Goal: Task Accomplishment & Management: Manage account settings

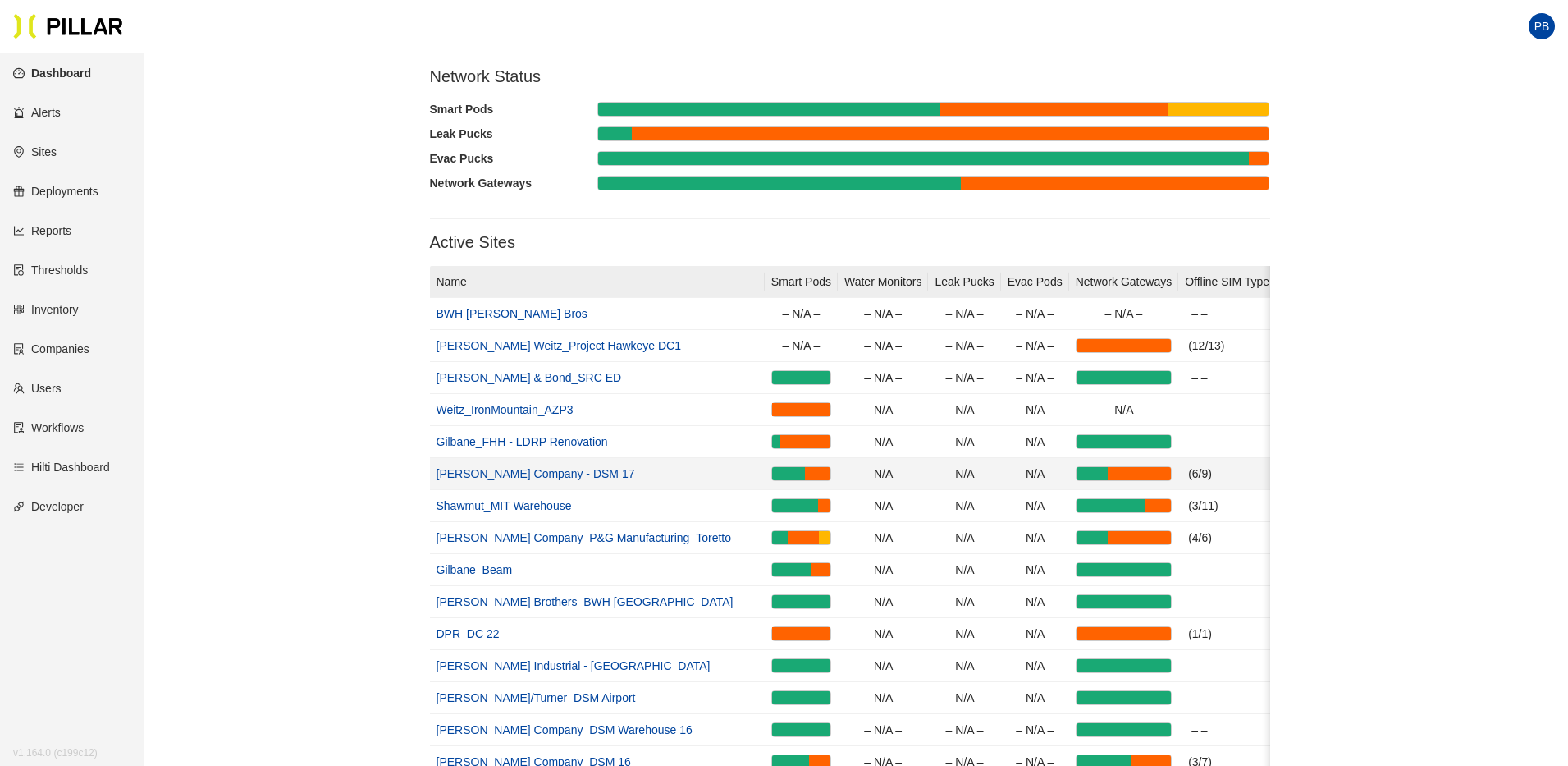
click at [546, 470] on link "[PERSON_NAME] Company - DSM 17" at bounding box center [536, 474] width 199 height 13
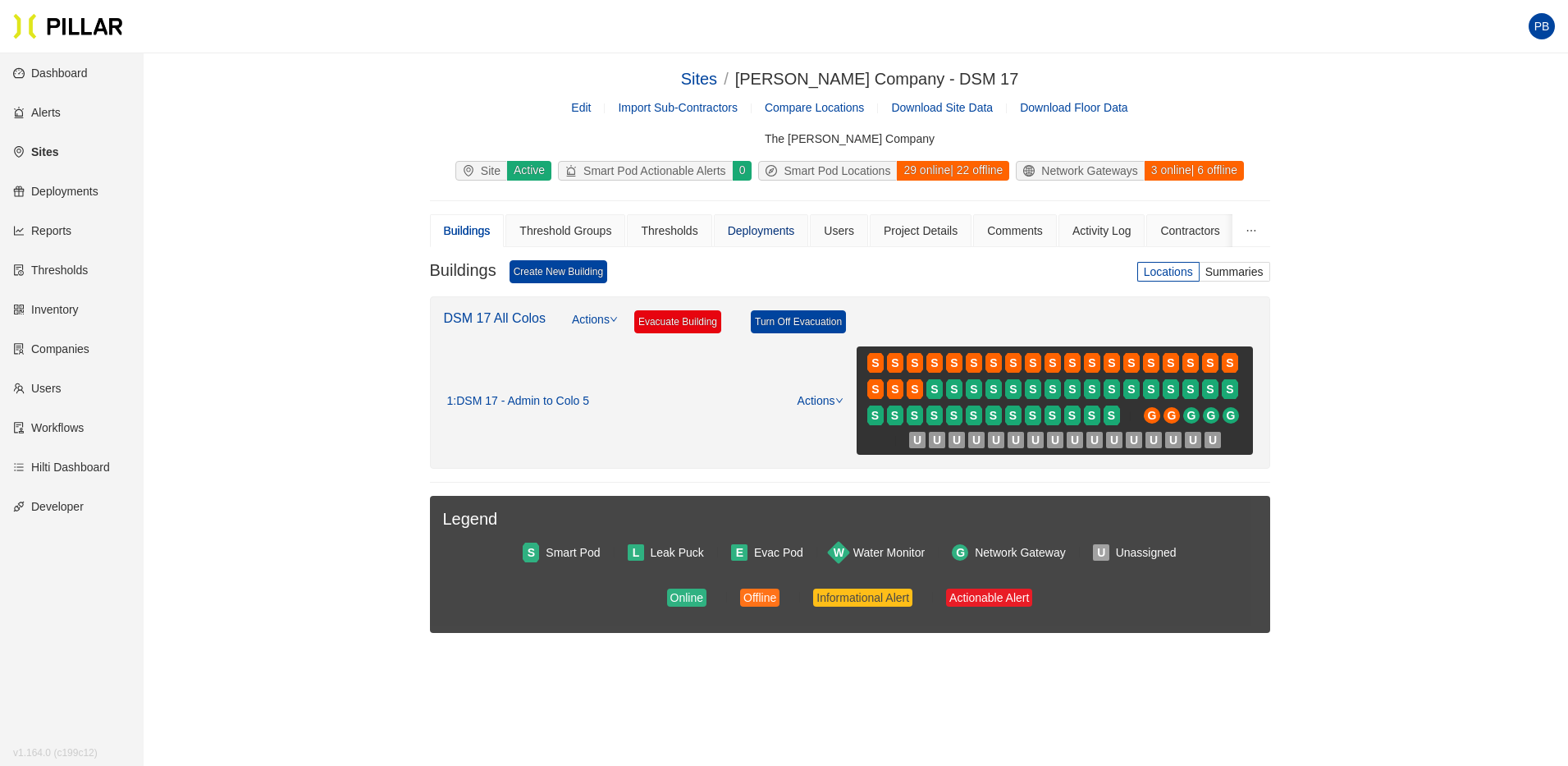
click at [772, 232] on div "Deployments" at bounding box center [761, 231] width 68 height 18
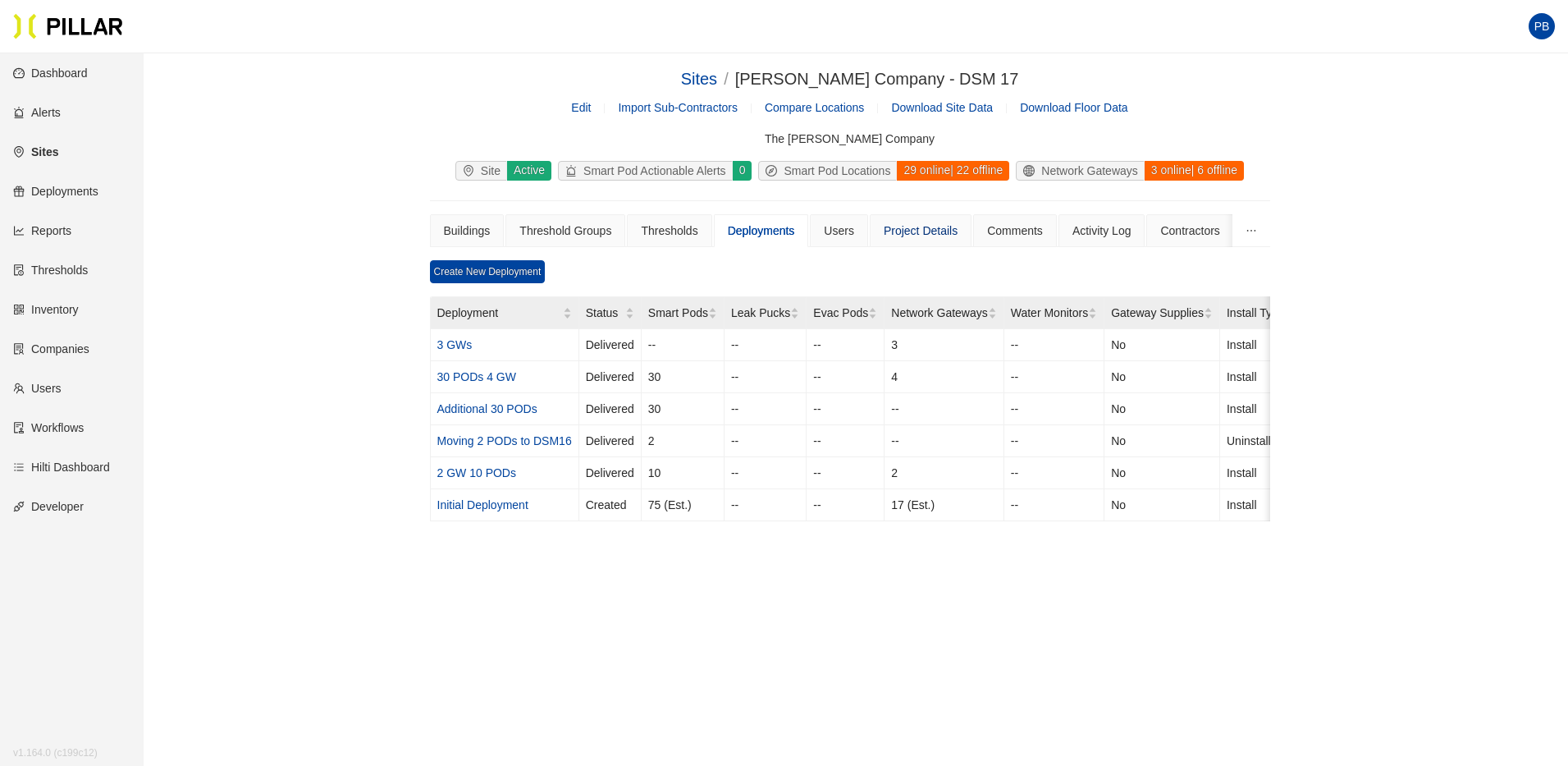
click at [927, 226] on div "Project Details" at bounding box center [921, 231] width 73 height 18
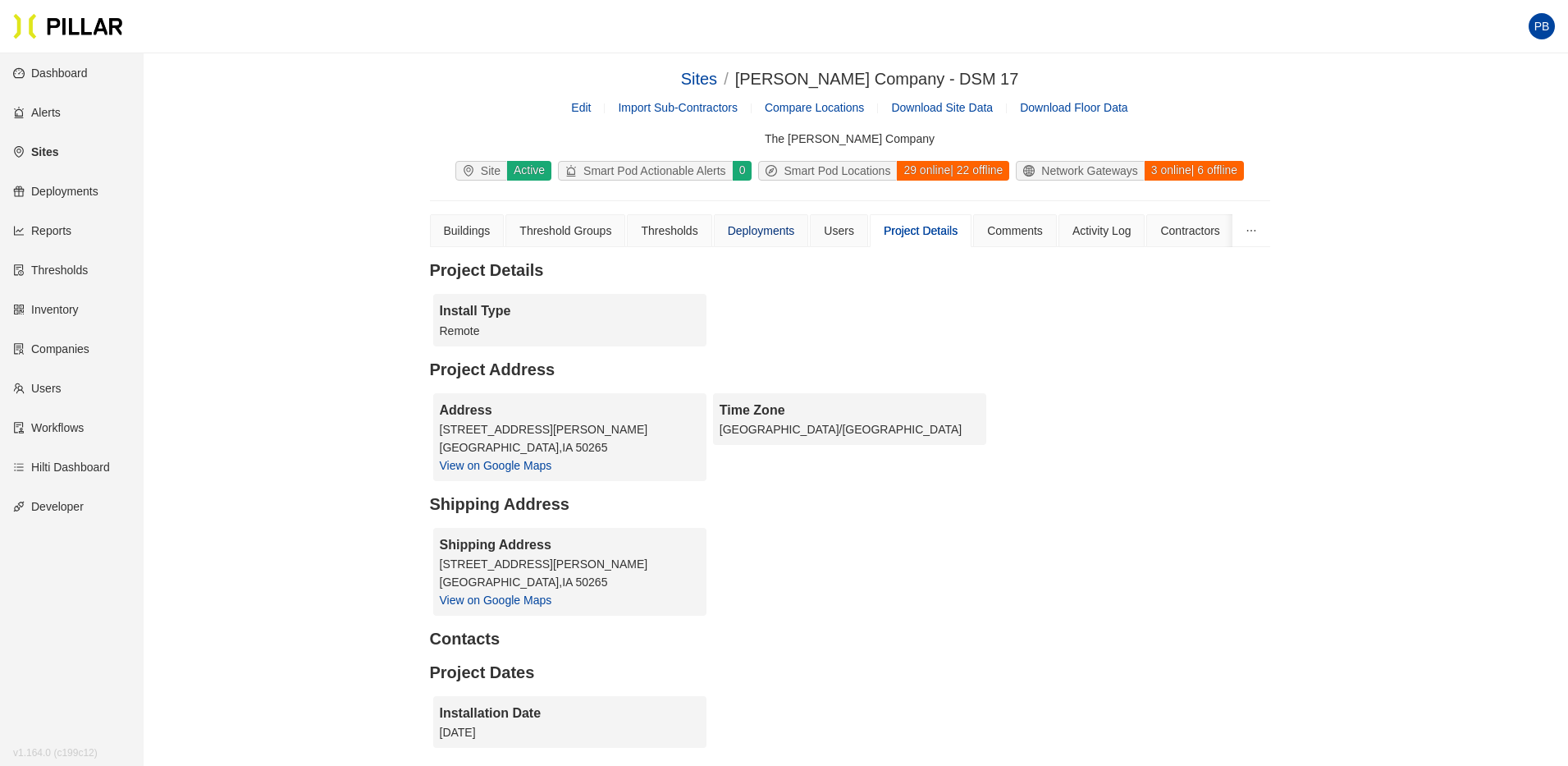
click at [750, 233] on div "Deployments" at bounding box center [761, 231] width 68 height 18
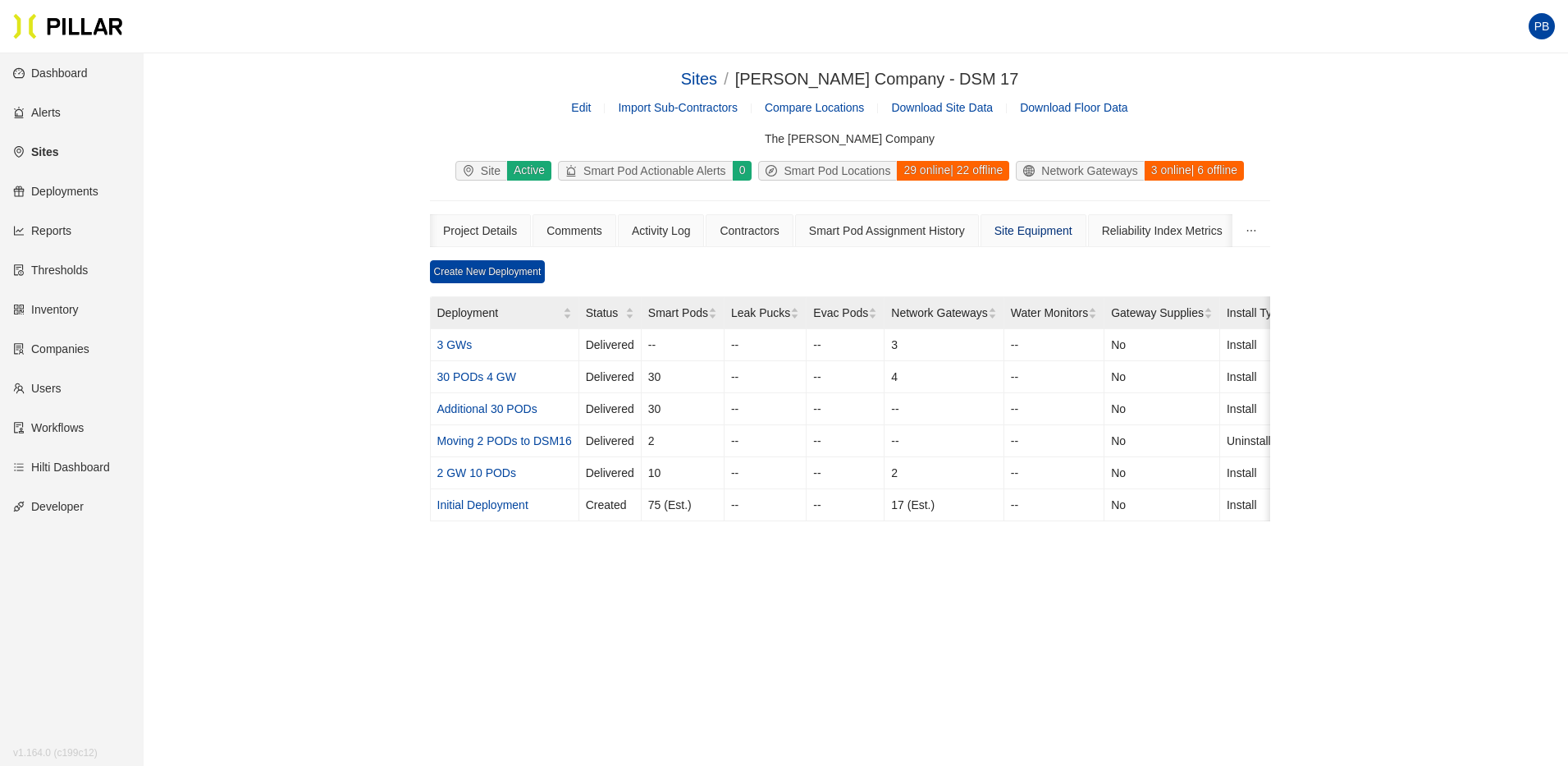
click at [1073, 224] on div "Site Equipment" at bounding box center [1033, 231] width 78 height 18
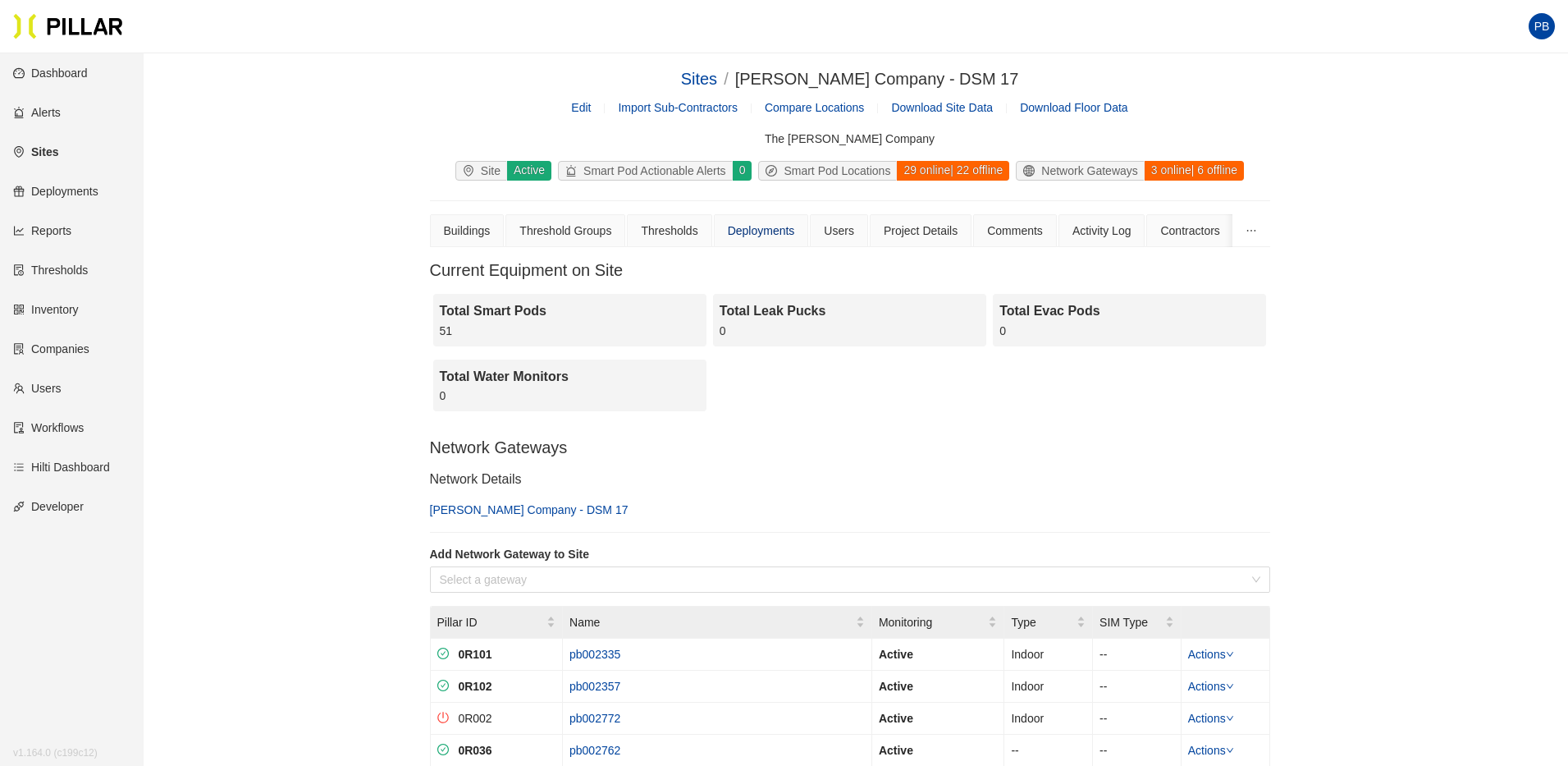
click at [769, 231] on div "Deployments" at bounding box center [761, 231] width 68 height 18
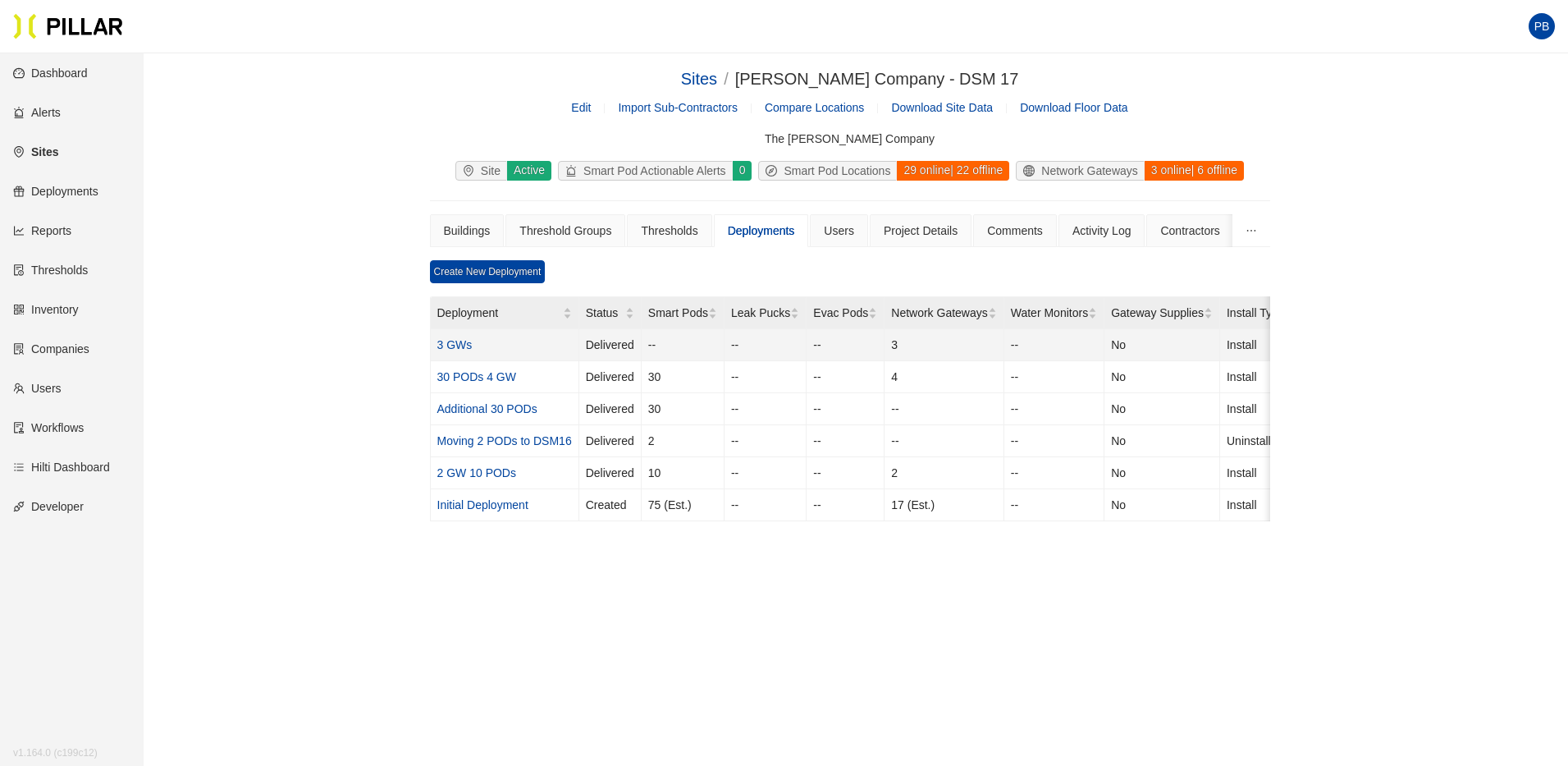
click at [461, 349] on link "3 GWs" at bounding box center [455, 345] width 35 height 13
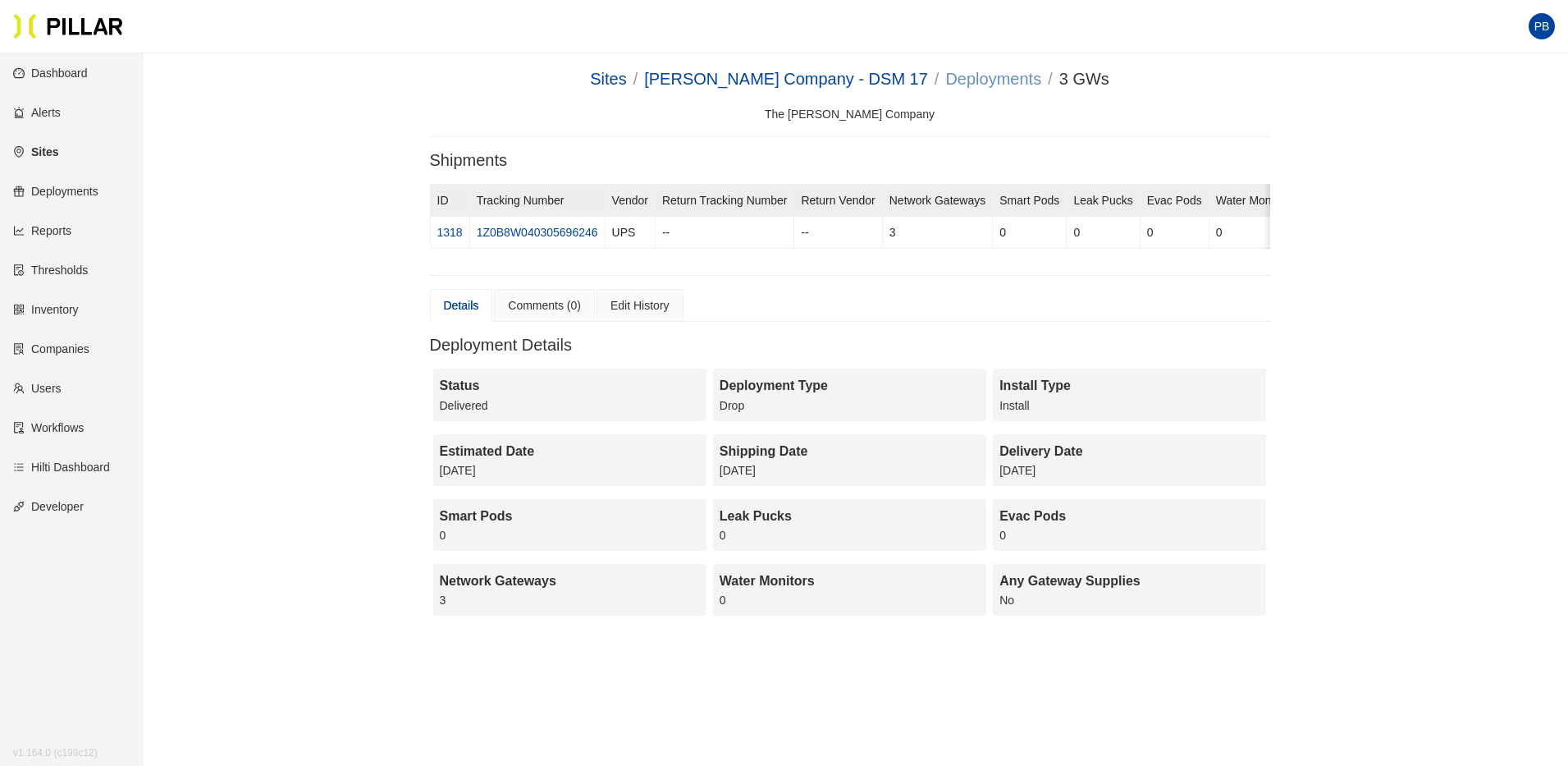
click at [973, 79] on link "Deployments" at bounding box center [993, 79] width 96 height 18
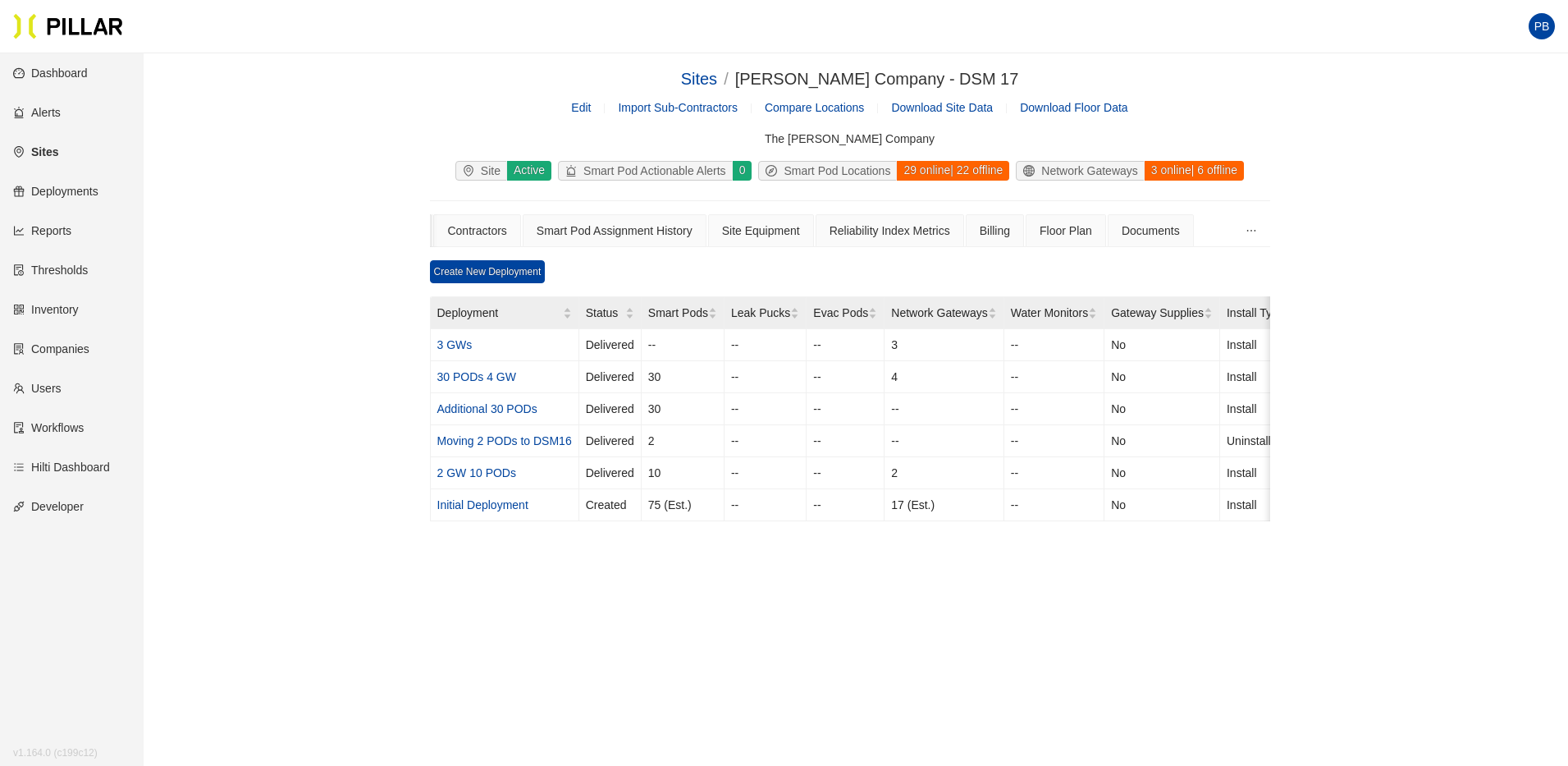
click at [573, 109] on link "Edit" at bounding box center [581, 108] width 20 height 13
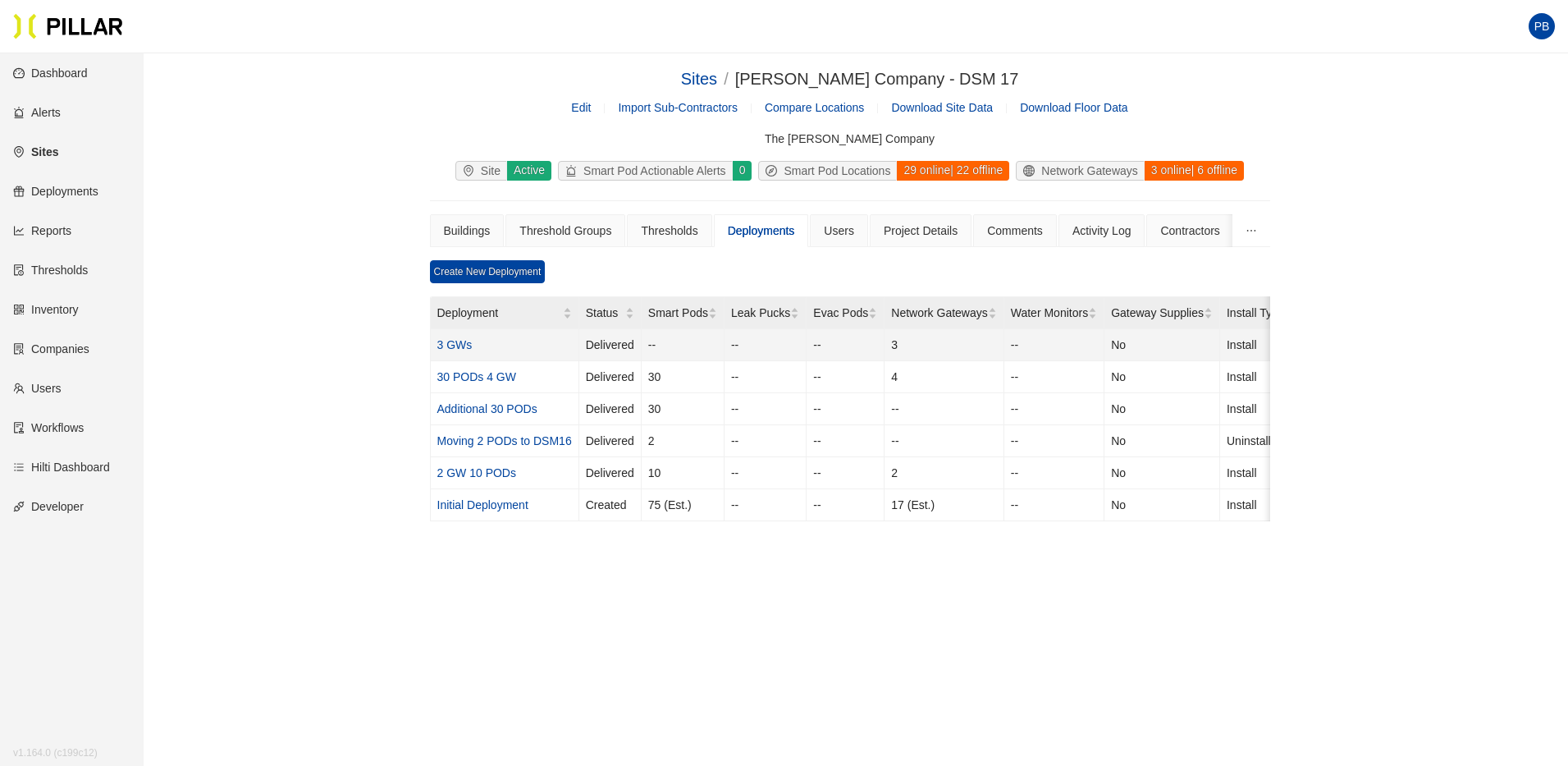
click at [452, 346] on link "3 GWs" at bounding box center [455, 345] width 35 height 13
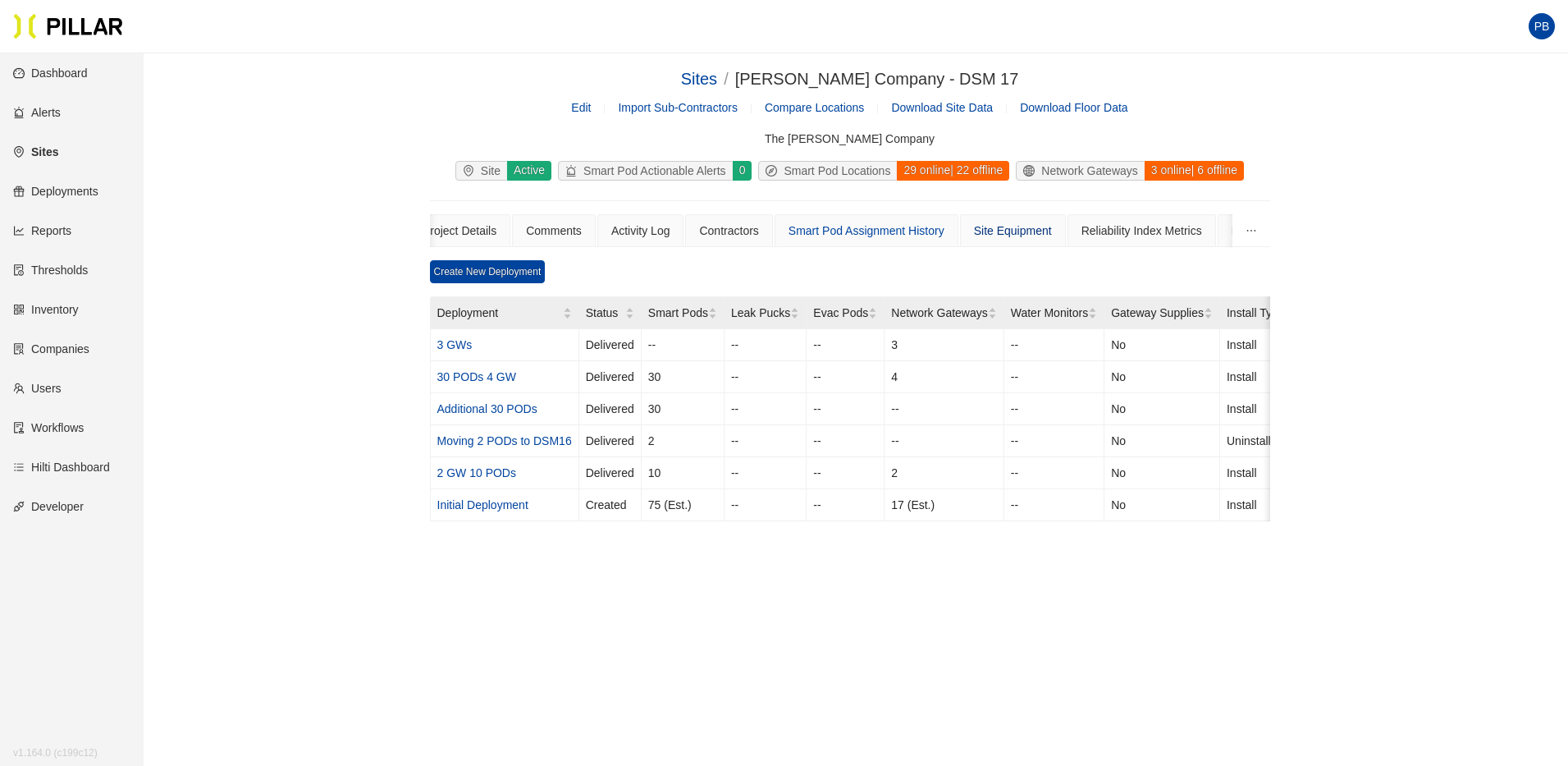
click at [1052, 229] on div "Site Equipment" at bounding box center [1013, 231] width 78 height 18
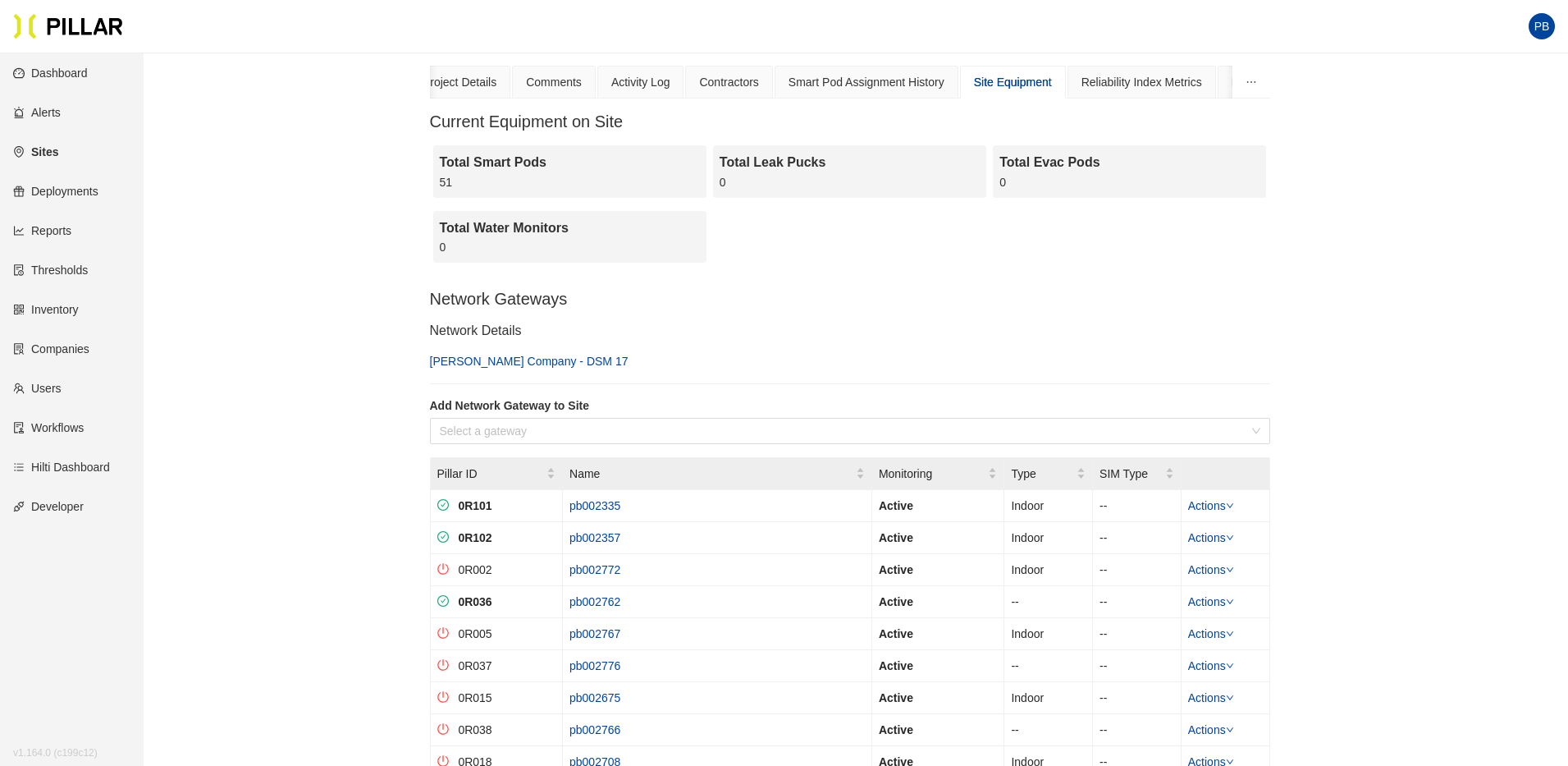
scroll to position [150, 0]
click at [723, 475] on span "Name" at bounding box center [712, 473] width 286 height 18
click at [1252, 427] on div "Select a gateway" at bounding box center [850, 429] width 841 height 26
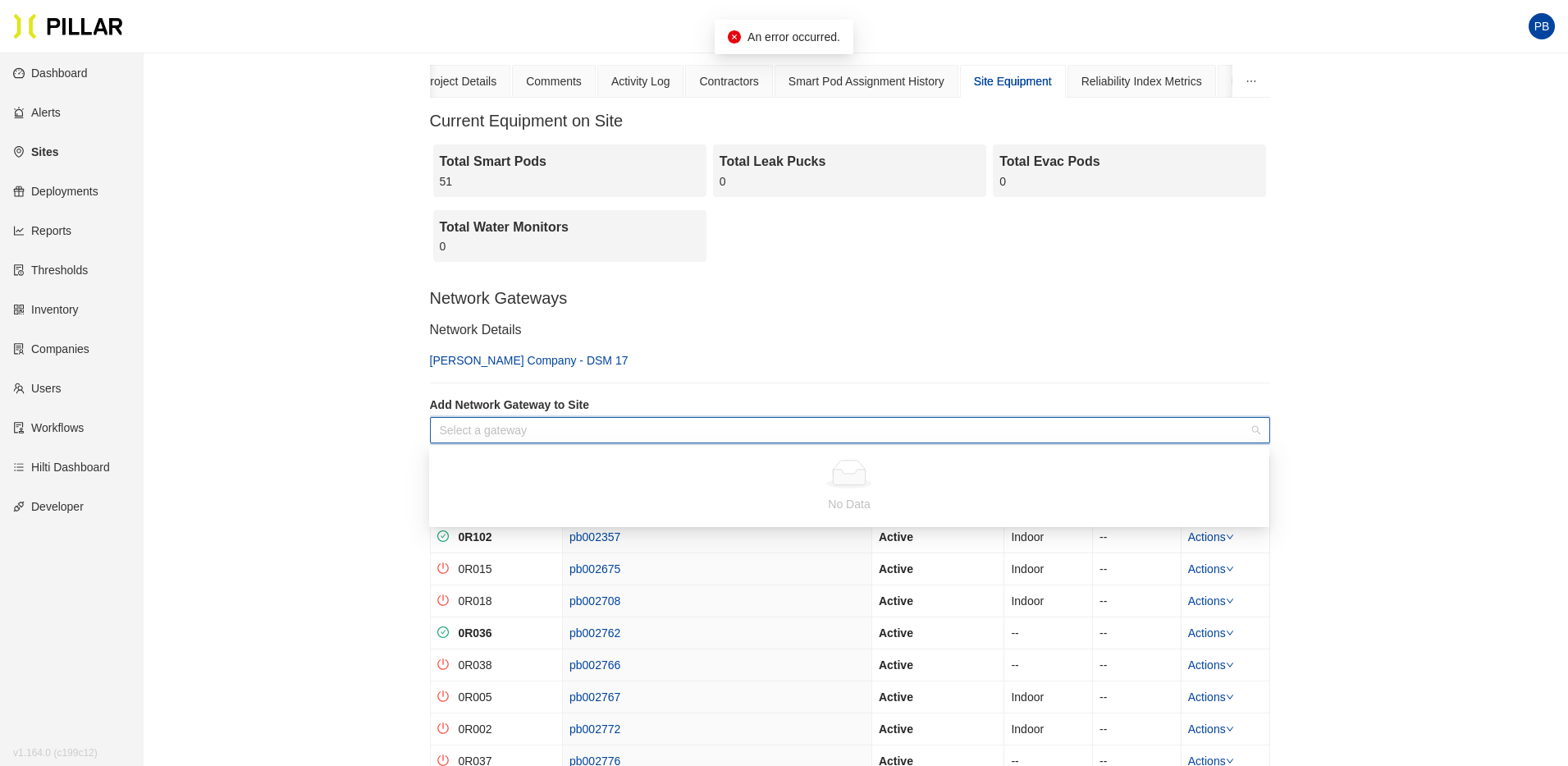
click at [1252, 427] on div "Select a gateway" at bounding box center [850, 429] width 841 height 26
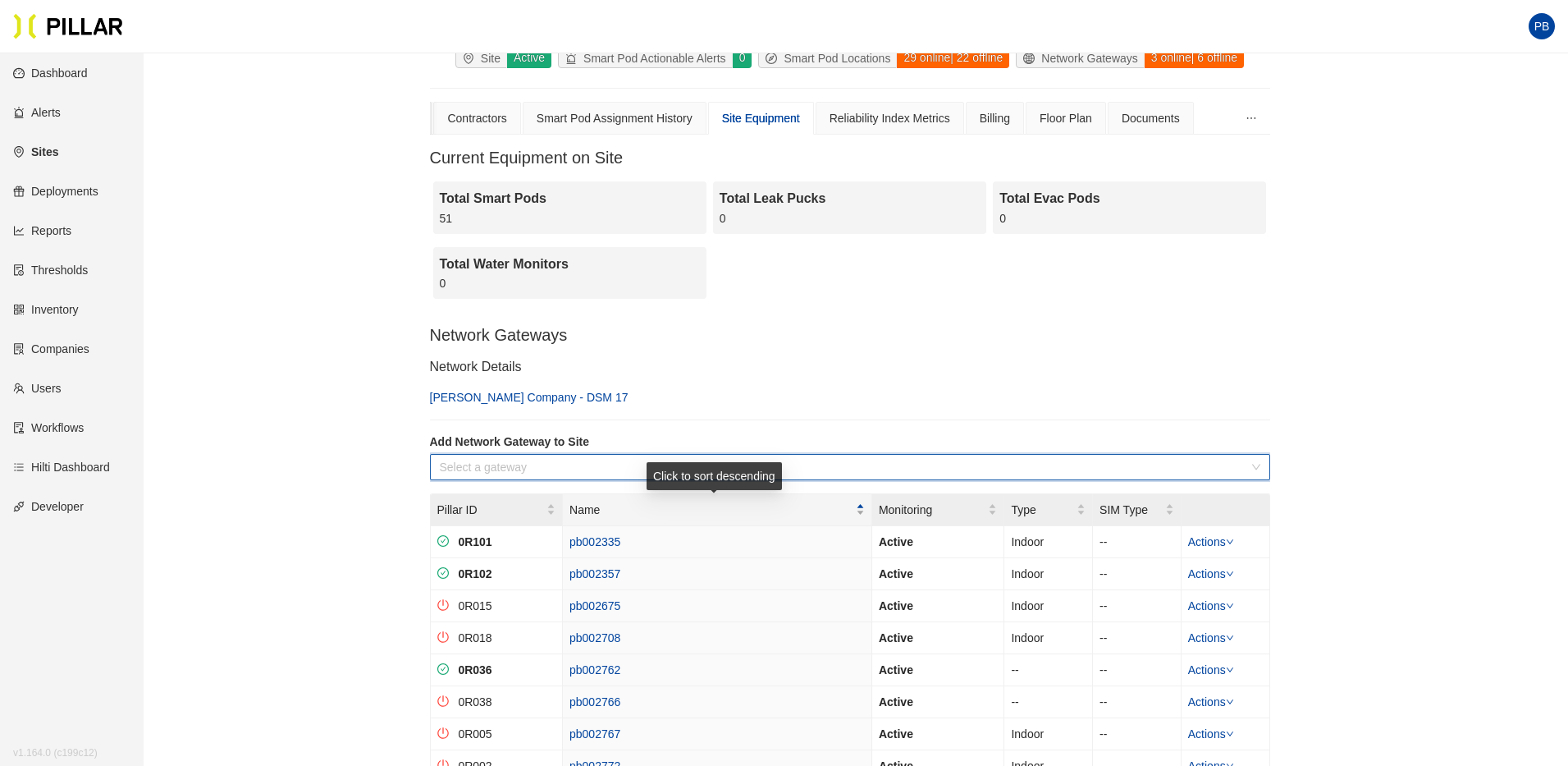
scroll to position [116, 0]
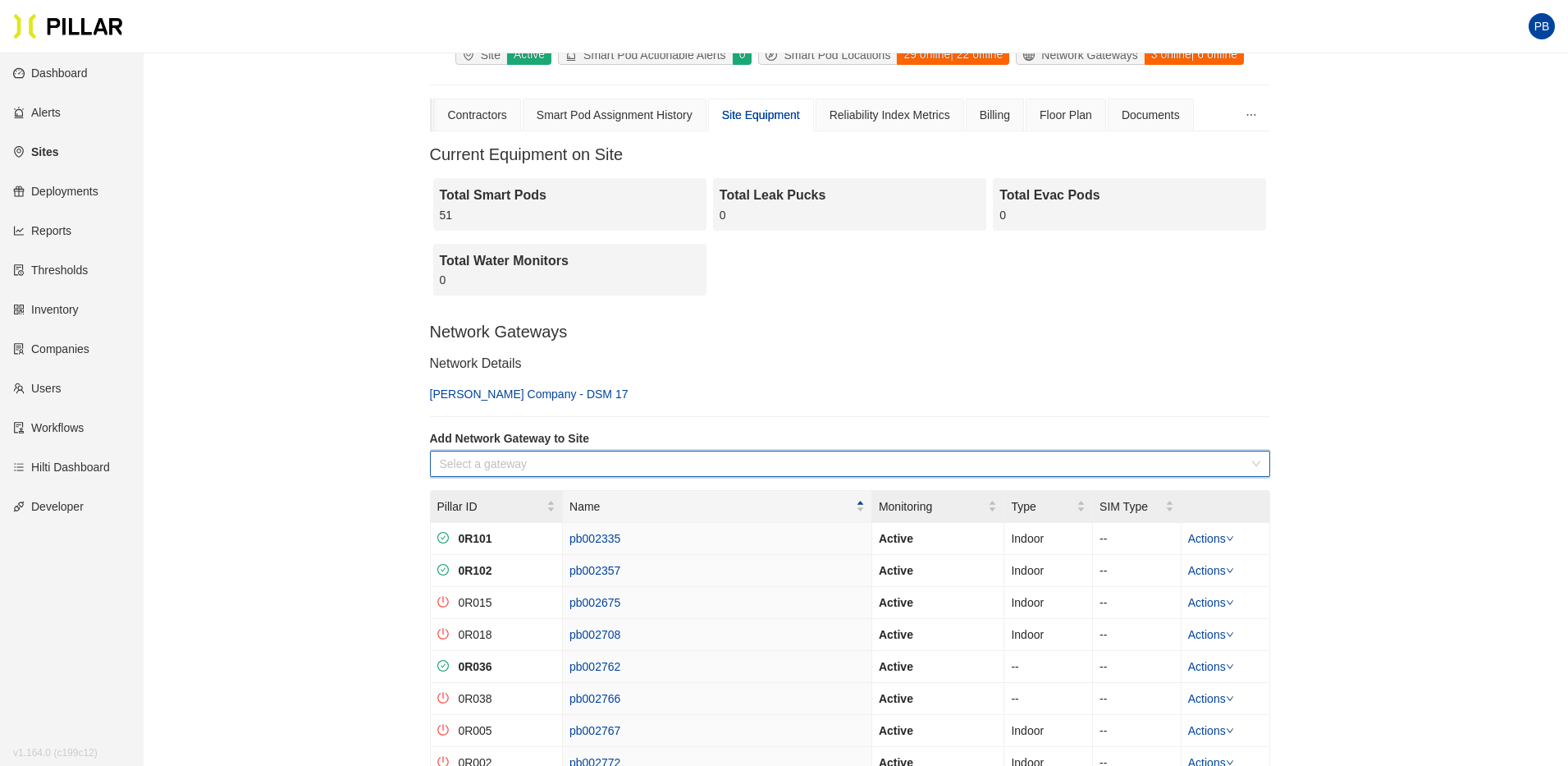
click at [620, 462] on input "search" at bounding box center [844, 464] width 809 height 24
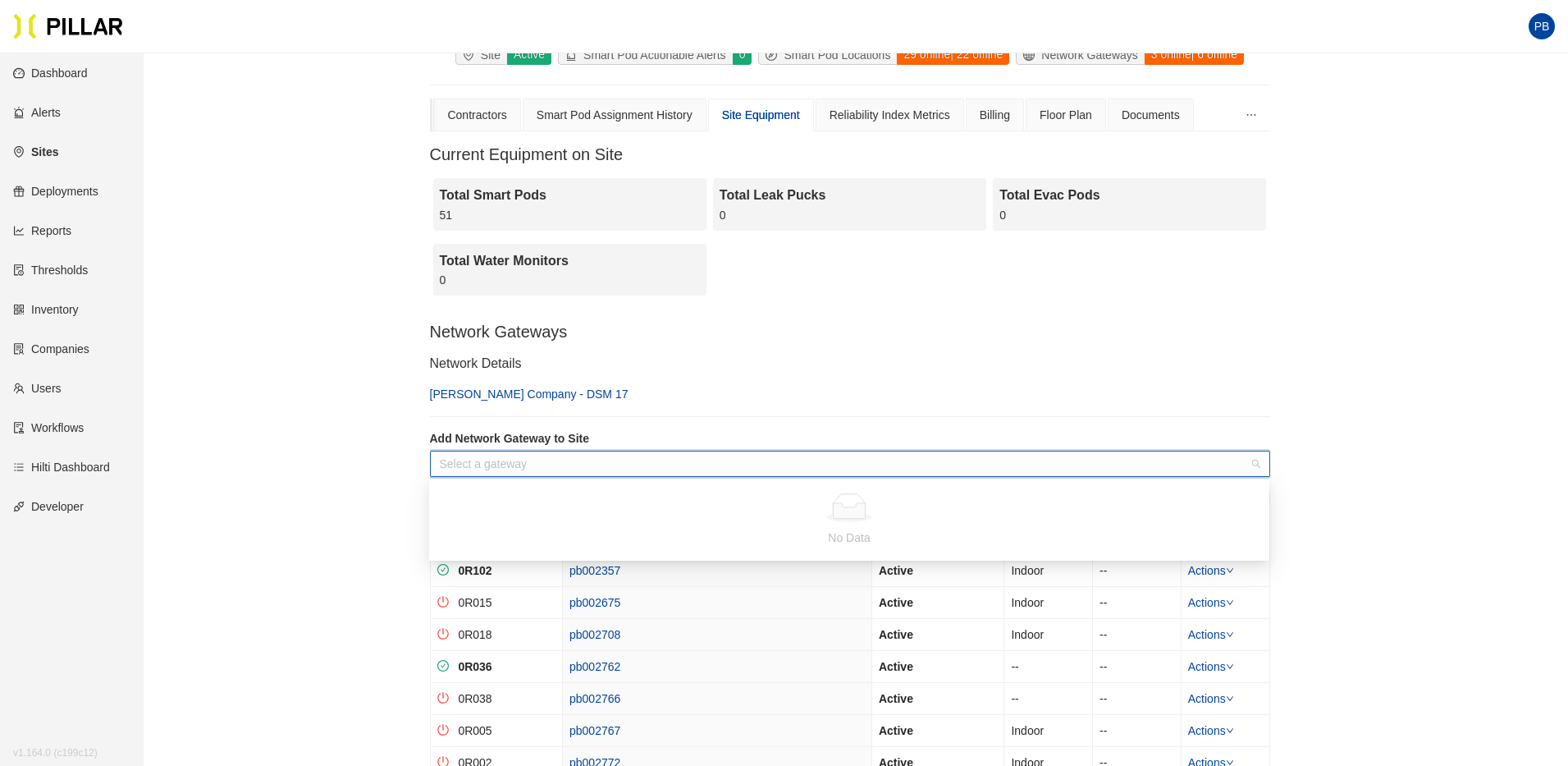
click at [620, 462] on input "search" at bounding box center [844, 464] width 809 height 24
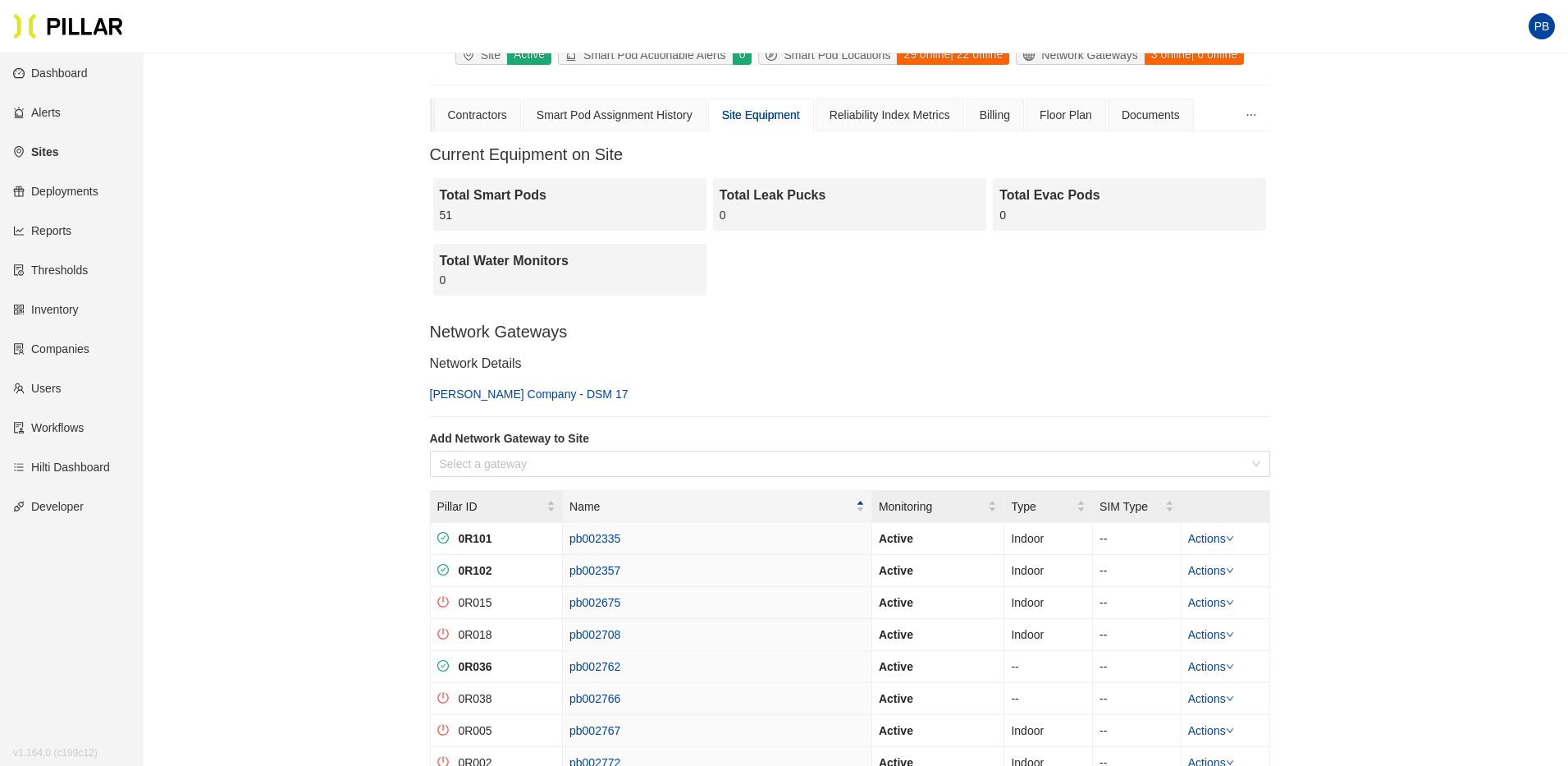
click at [526, 393] on link "[PERSON_NAME] Company - DSM 17" at bounding box center [529, 394] width 199 height 13
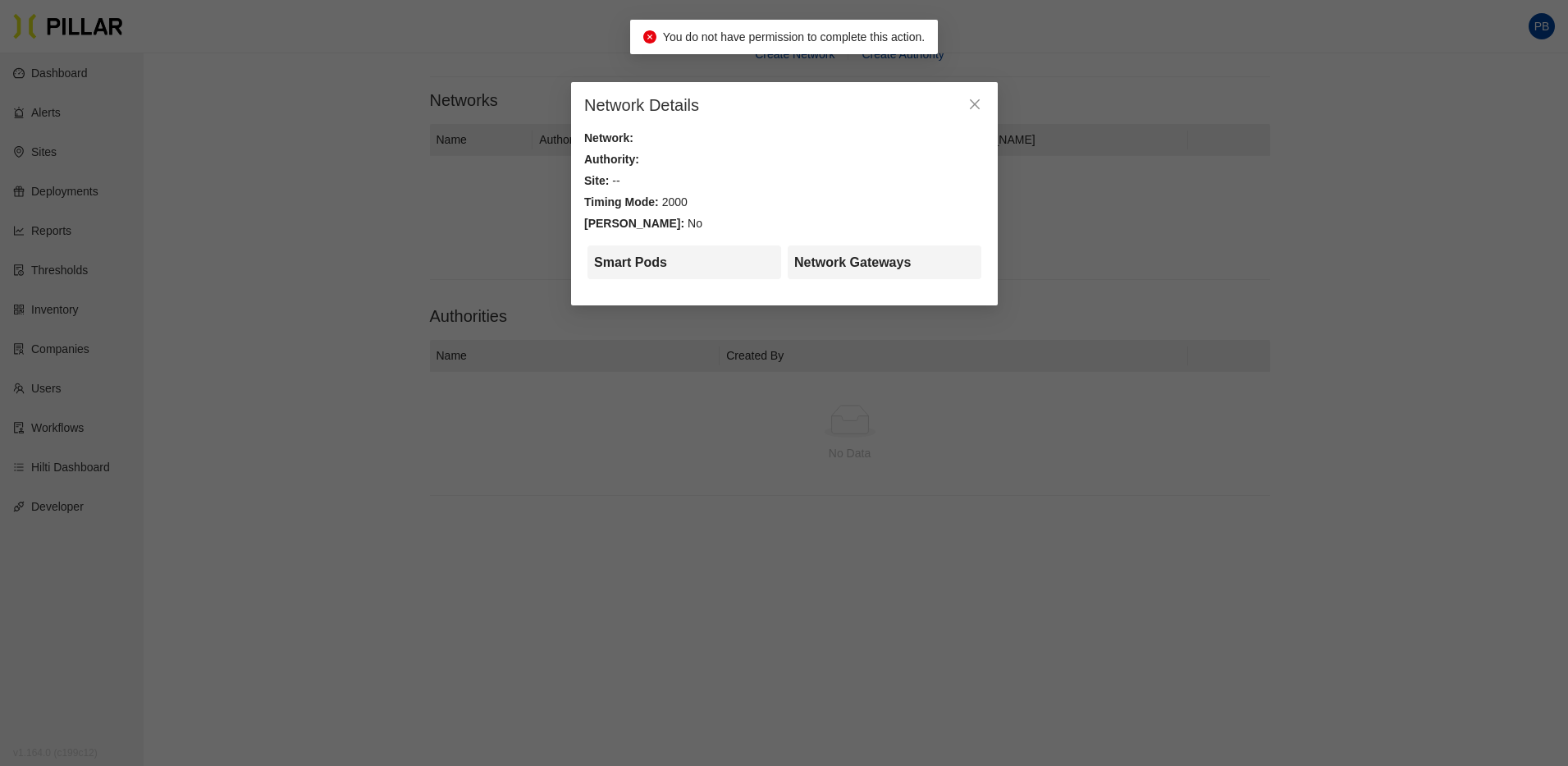
scroll to position [59, 0]
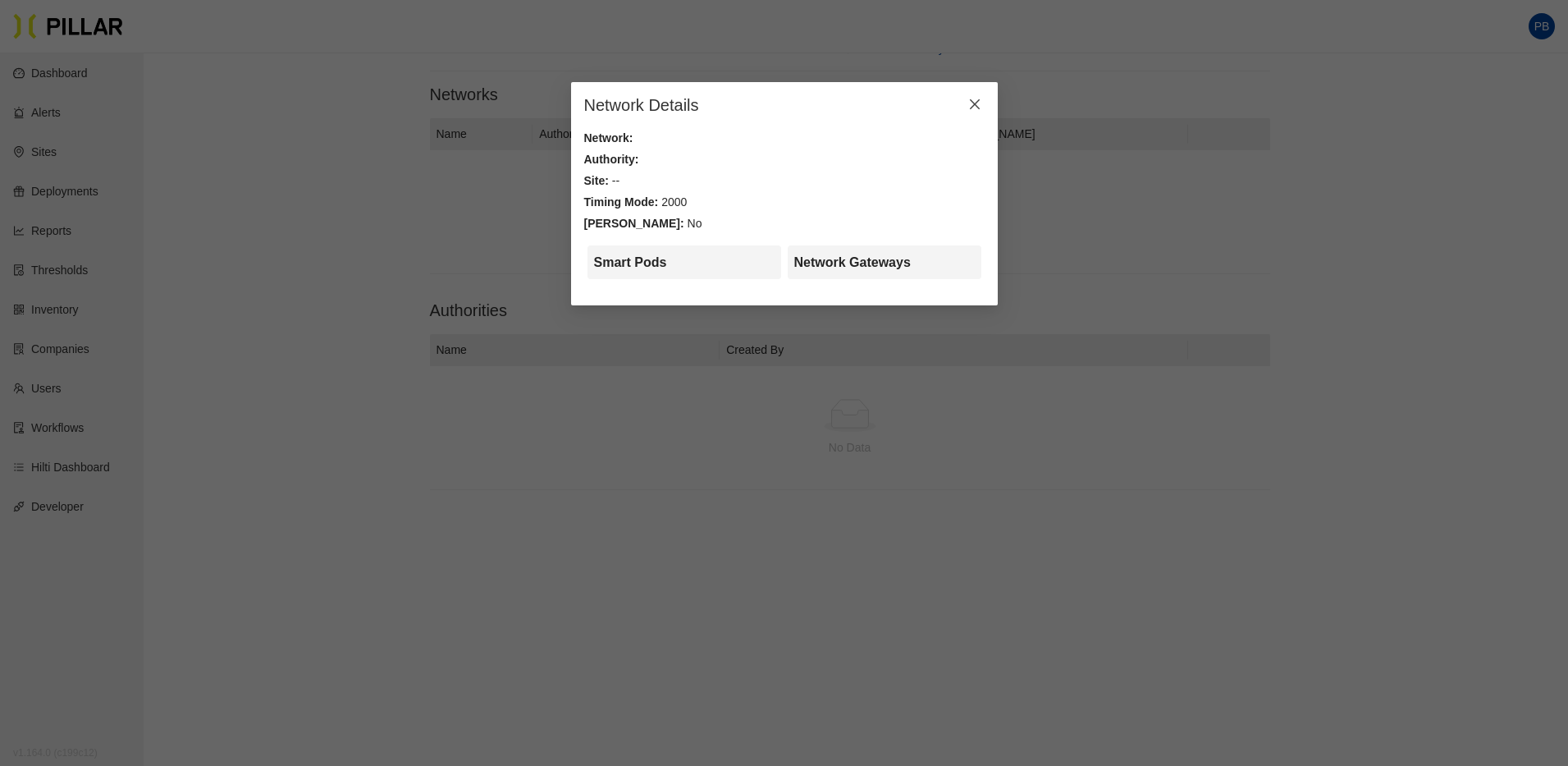
click at [977, 101] on icon "close" at bounding box center [975, 104] width 13 height 13
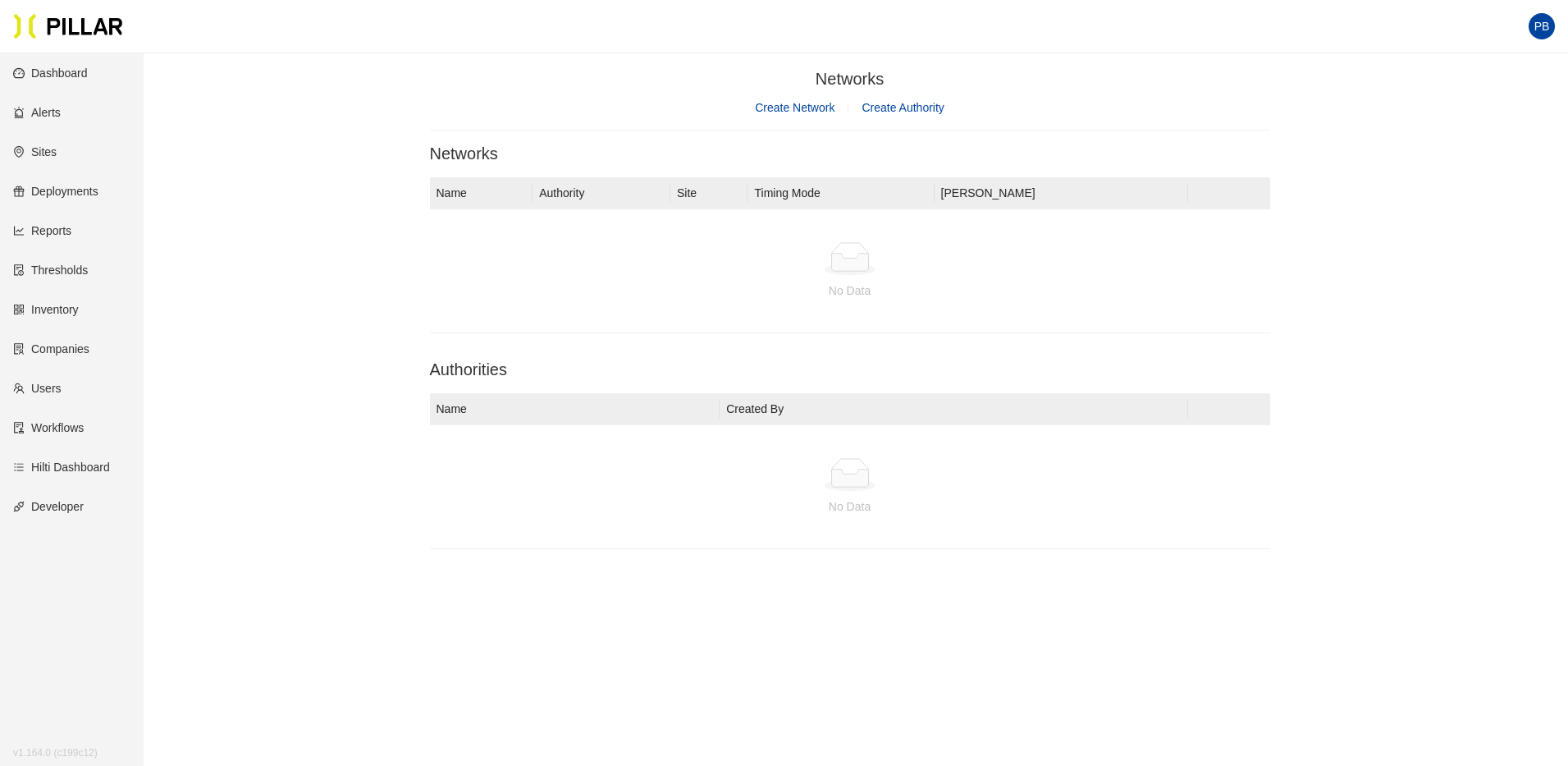
scroll to position [59, 0]
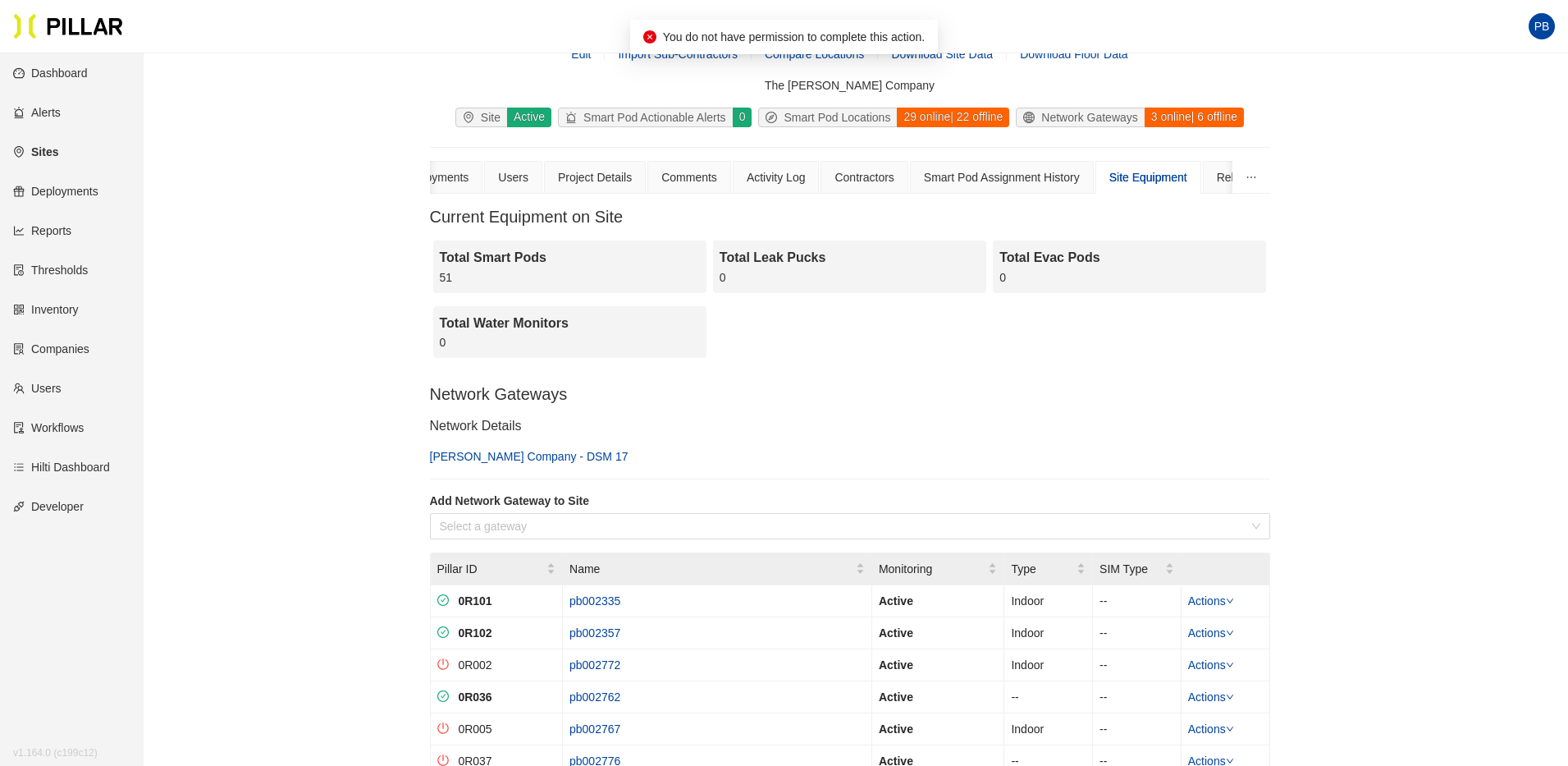
scroll to position [59, 0]
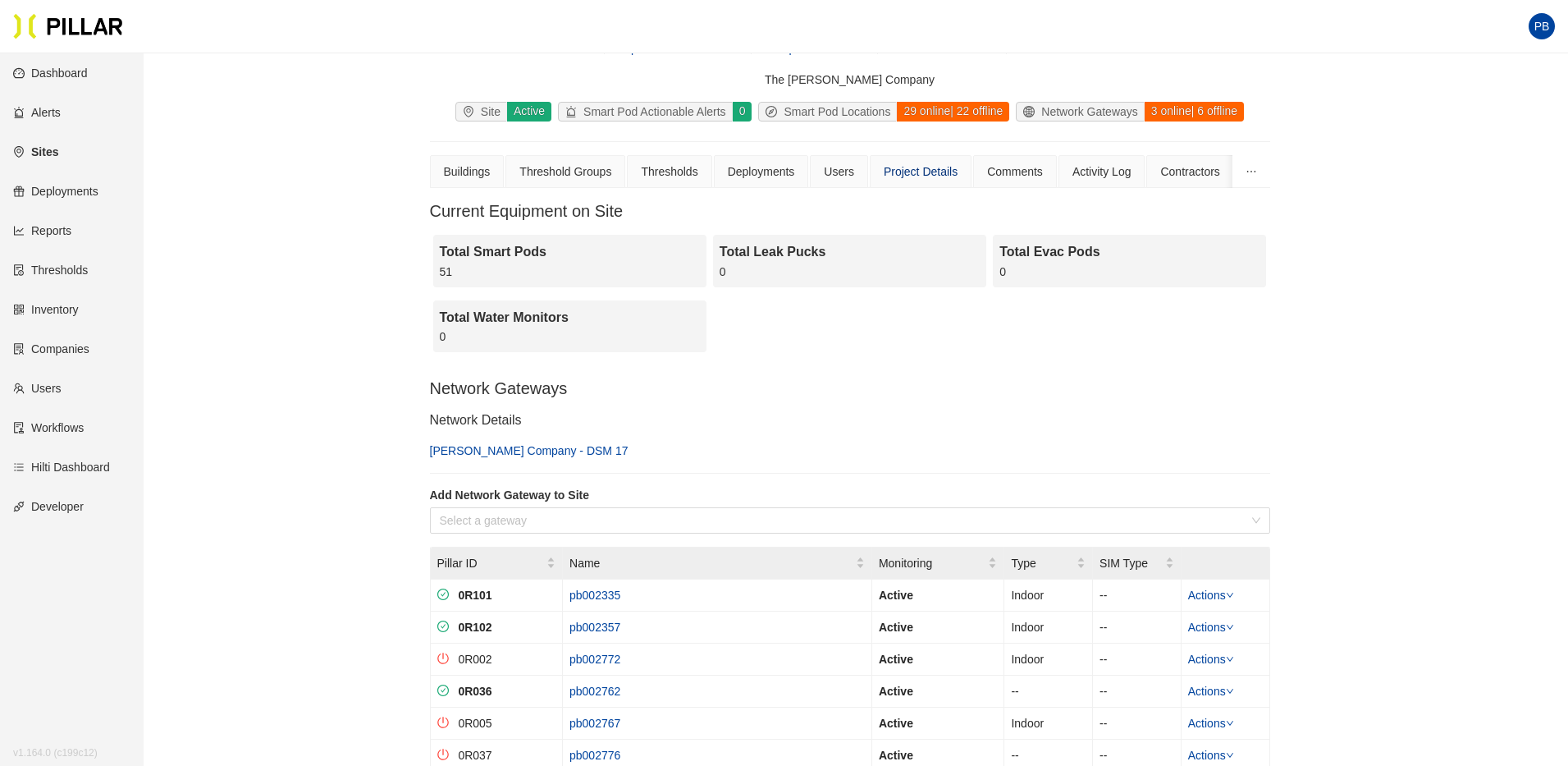
click at [924, 173] on div "Project Details" at bounding box center [921, 172] width 73 height 18
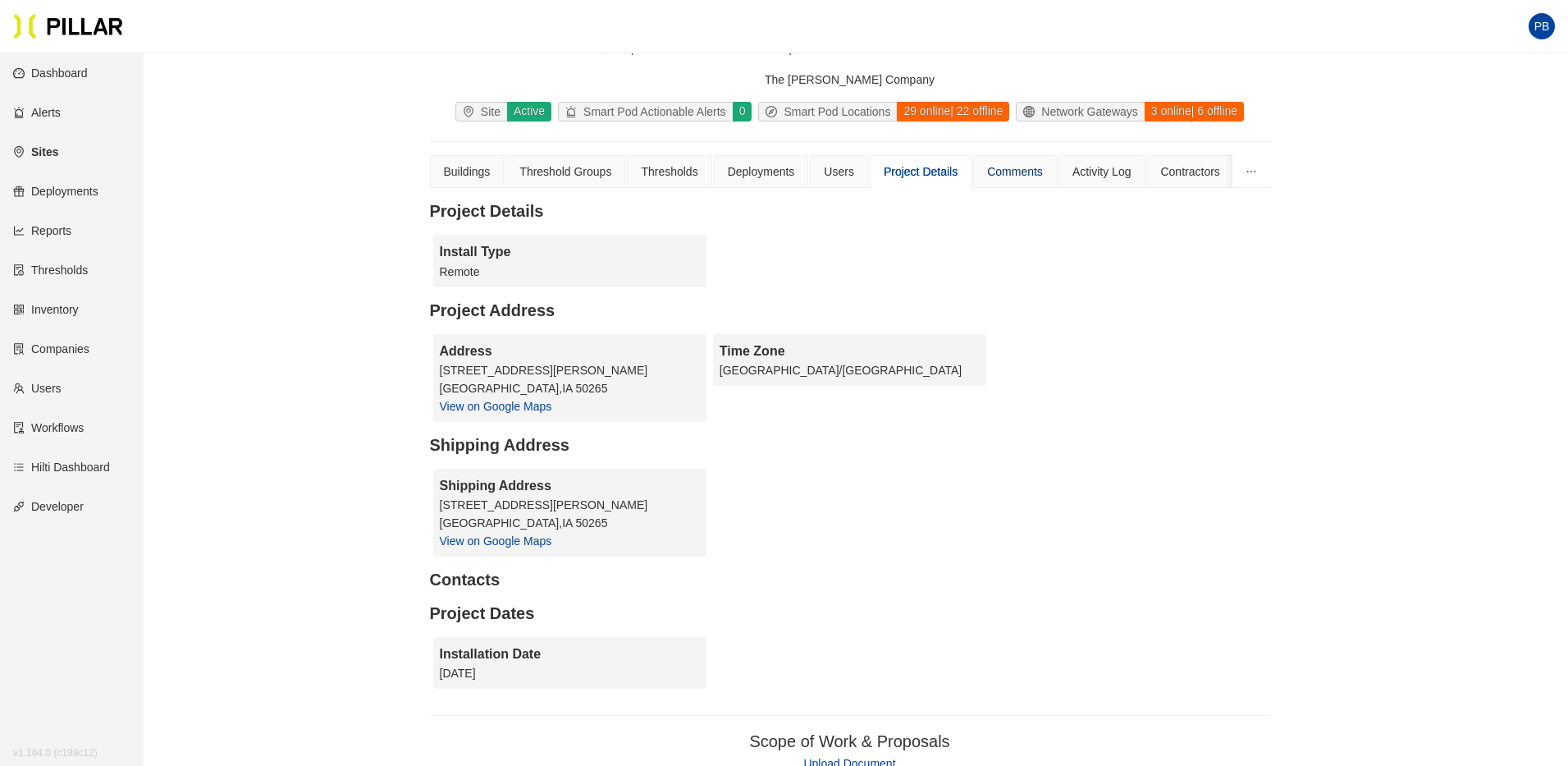
click at [1019, 171] on div "Comments" at bounding box center [1014, 172] width 56 height 18
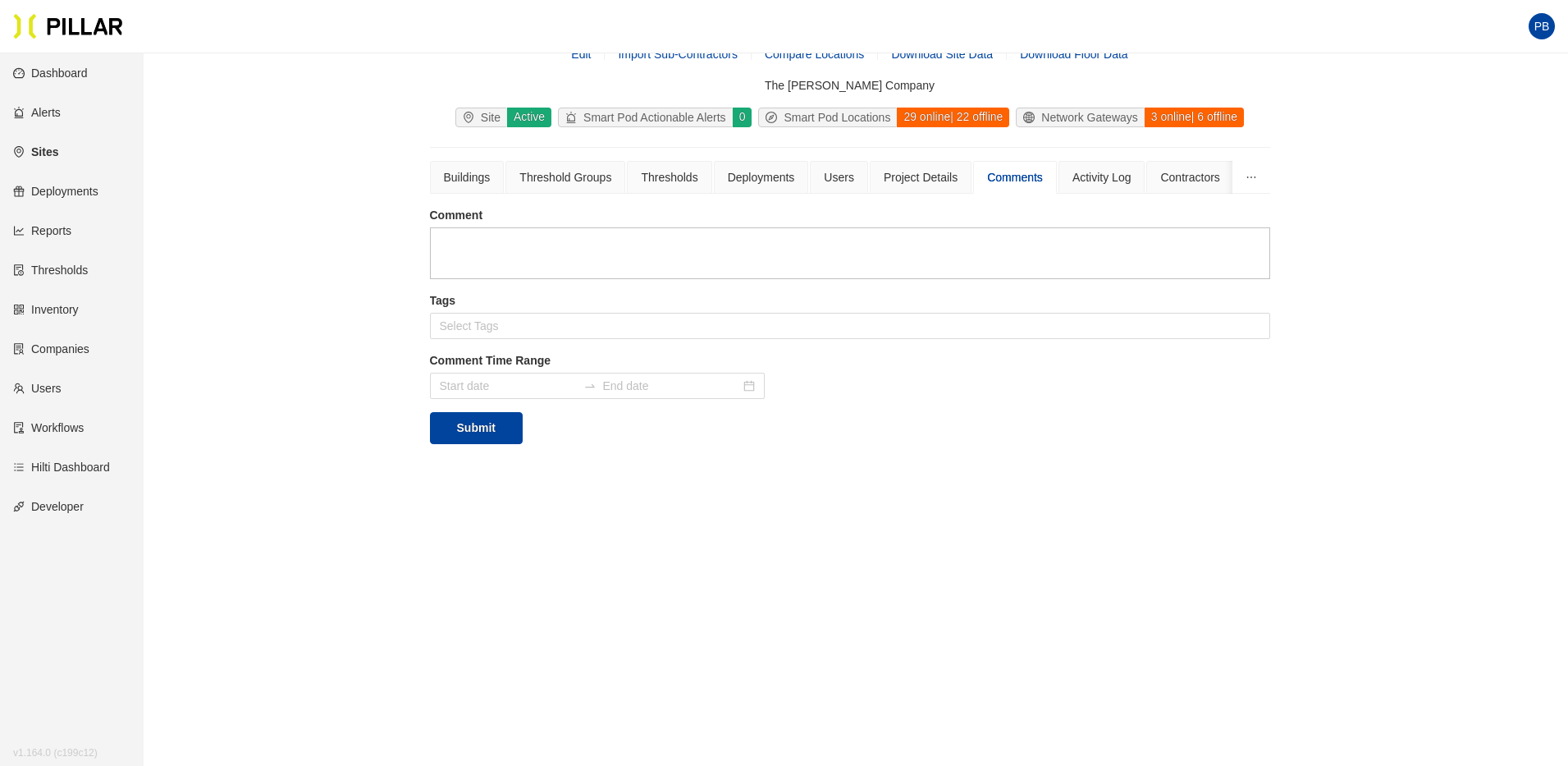
scroll to position [53, 0]
click at [1112, 176] on div "Activity Log" at bounding box center [1102, 178] width 59 height 18
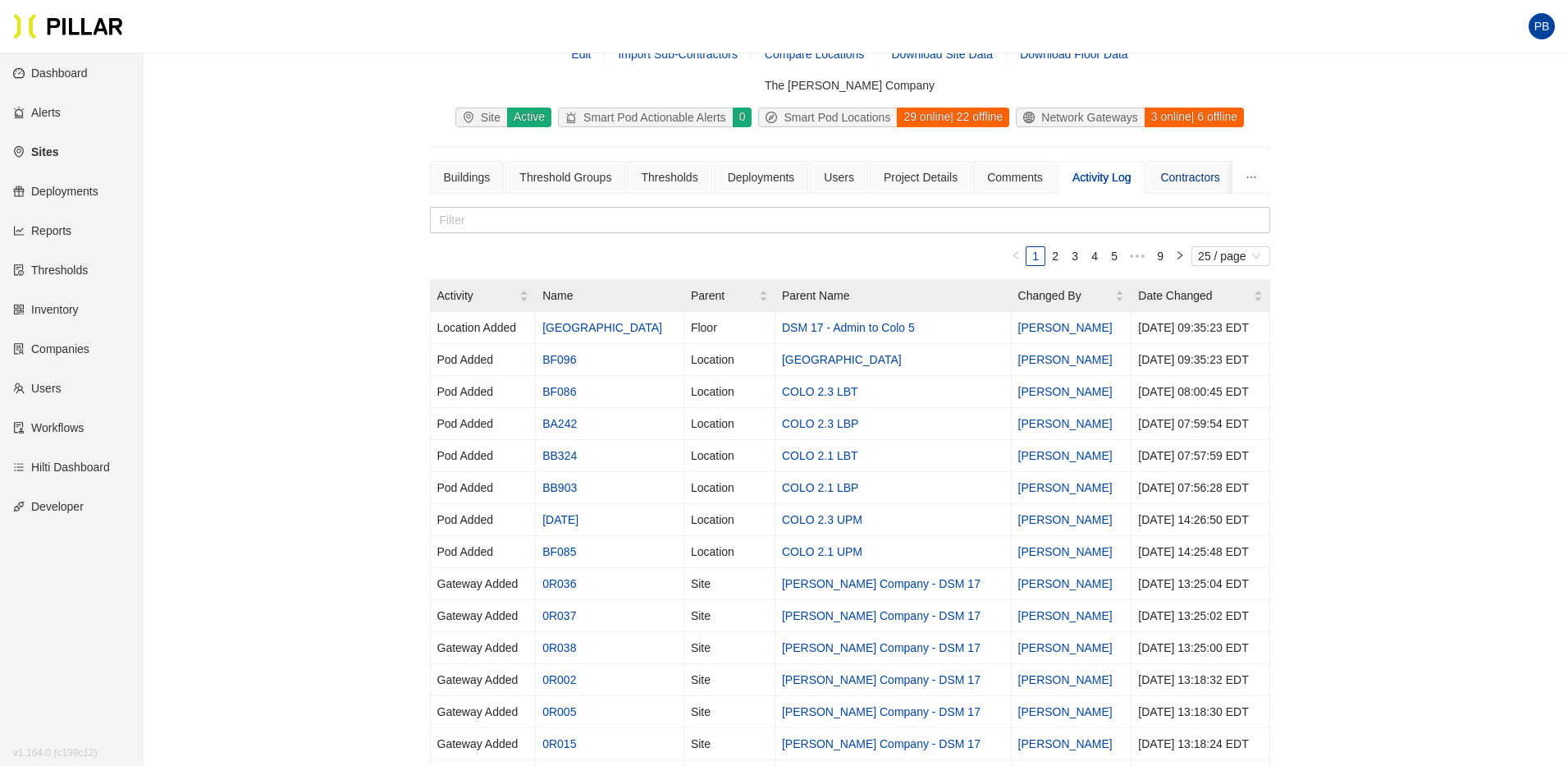
click at [1185, 172] on div "Contractors" at bounding box center [1190, 178] width 59 height 18
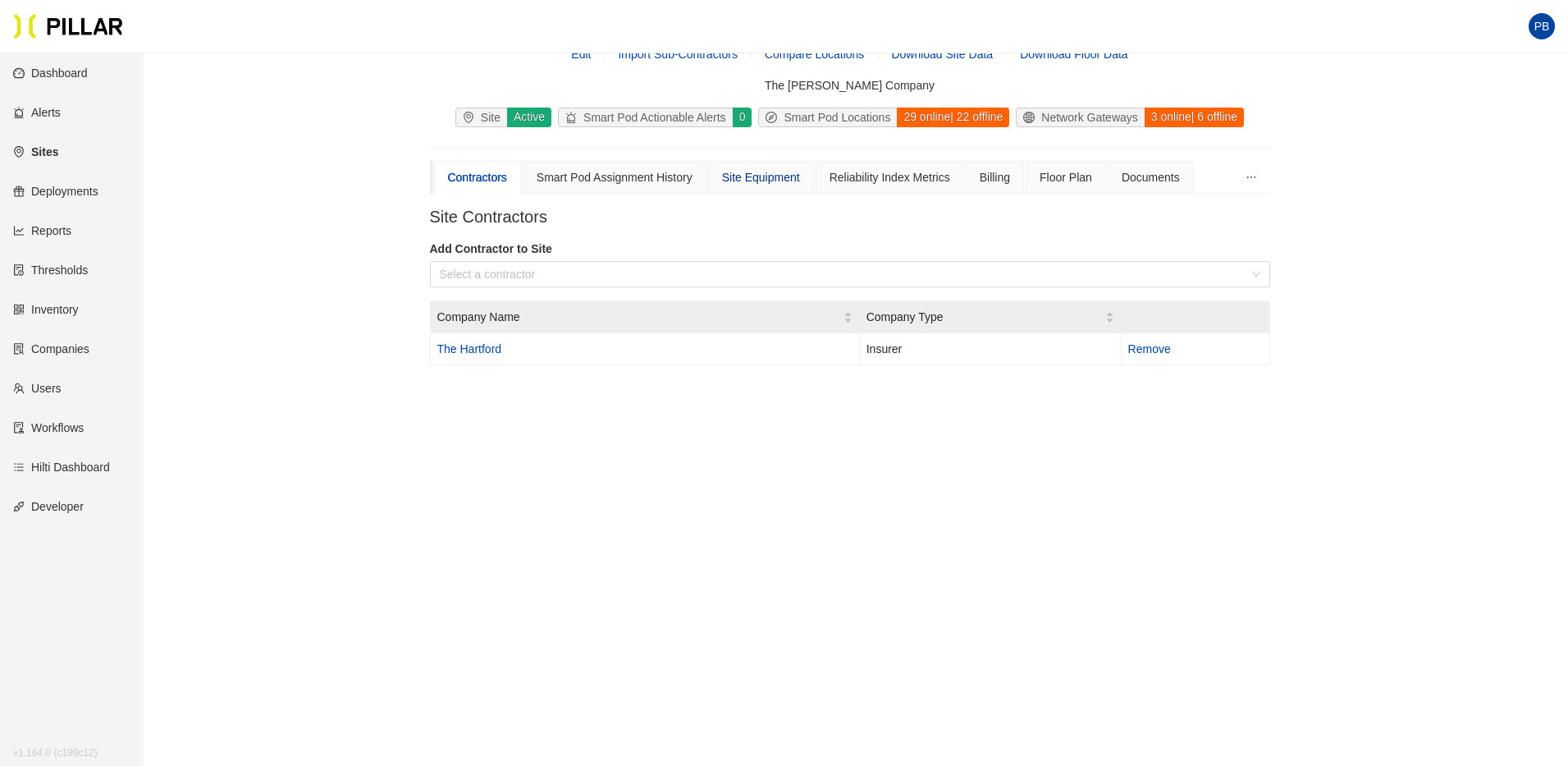
click at [780, 174] on div "Site Equipment" at bounding box center [761, 178] width 78 height 18
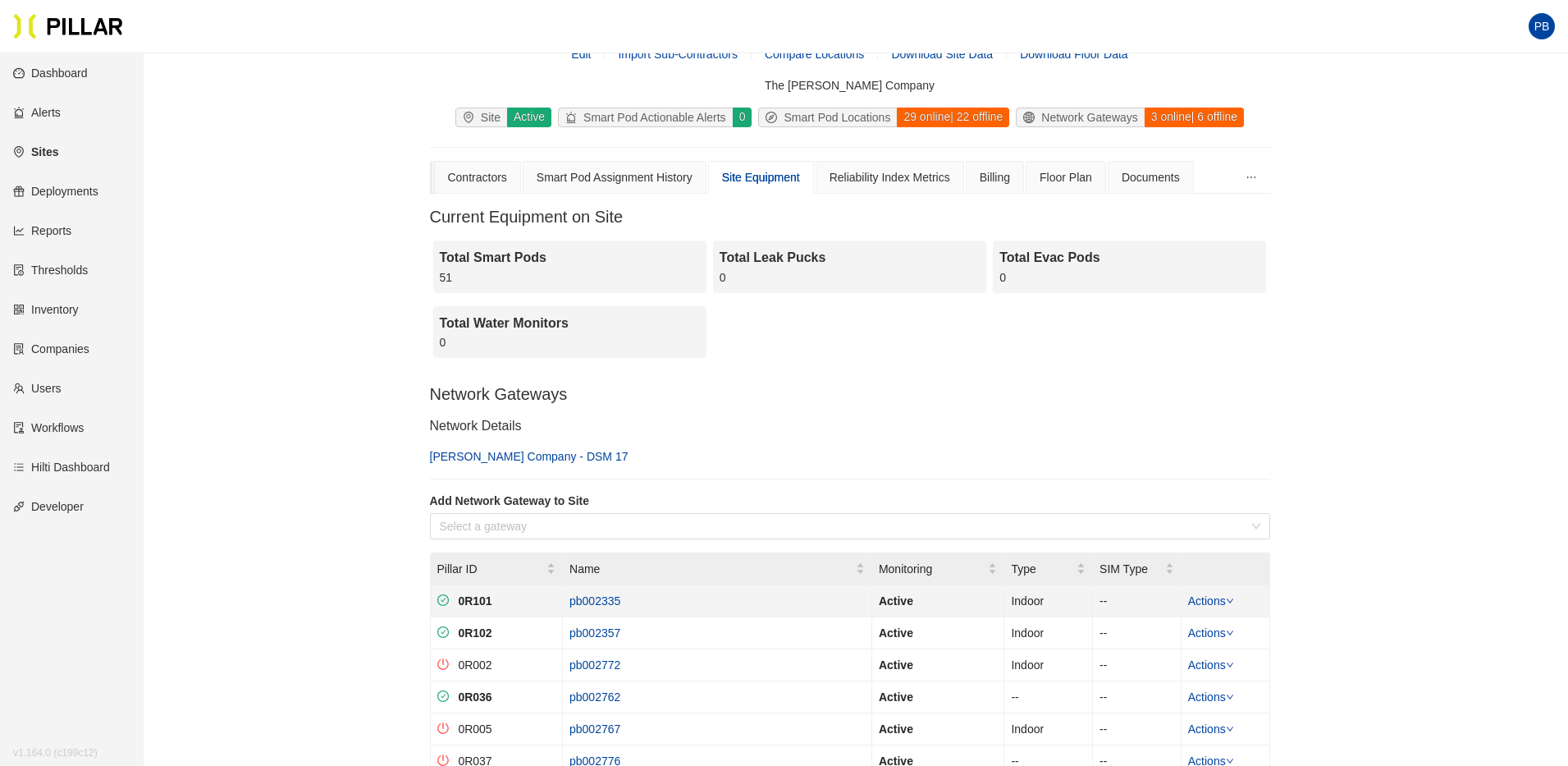
click at [1232, 600] on icon "down" at bounding box center [1231, 601] width 8 height 8
click at [1208, 626] on link "Edit" at bounding box center [1207, 626] width 20 height 18
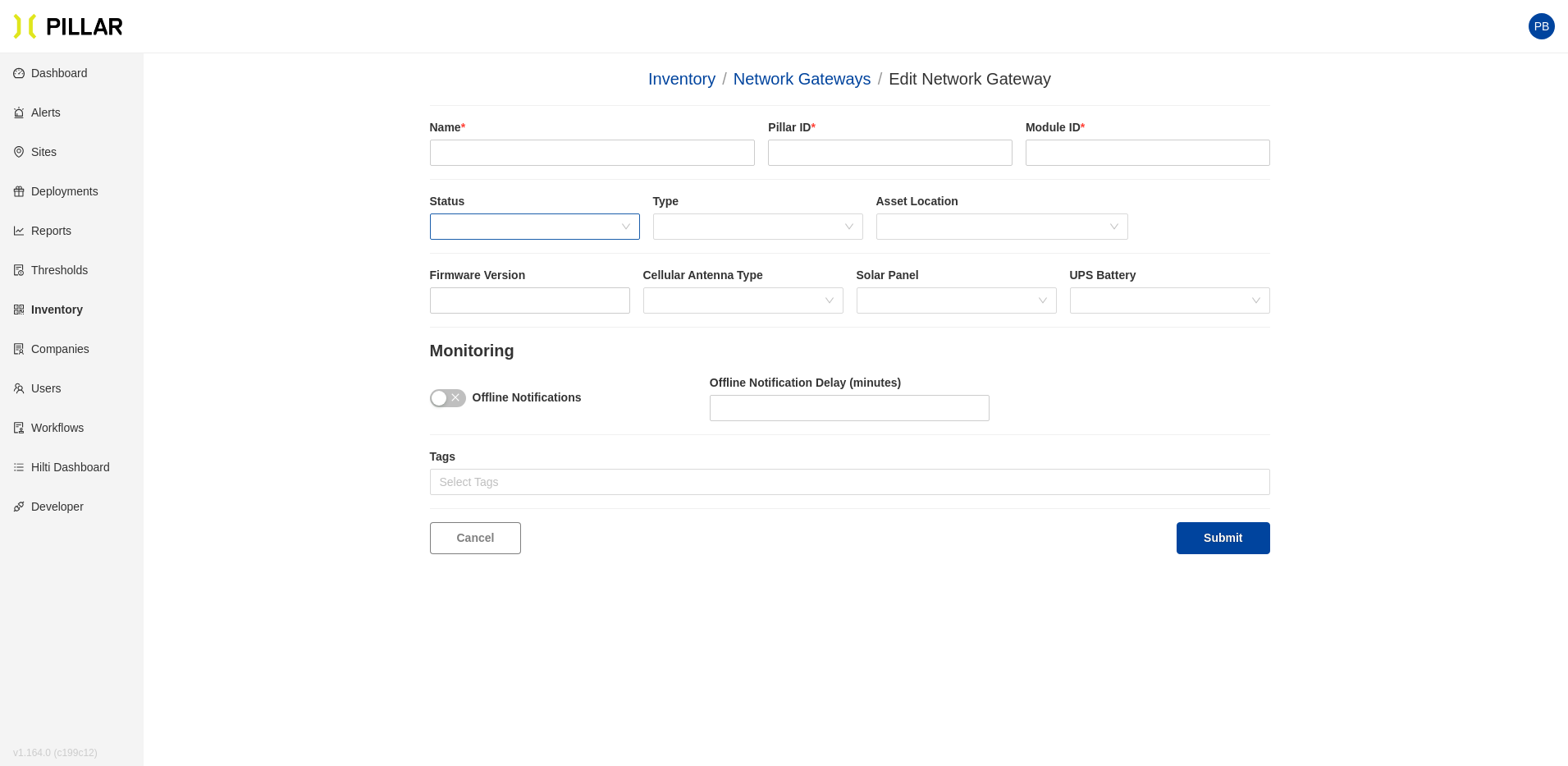
click at [626, 226] on span at bounding box center [535, 226] width 190 height 24
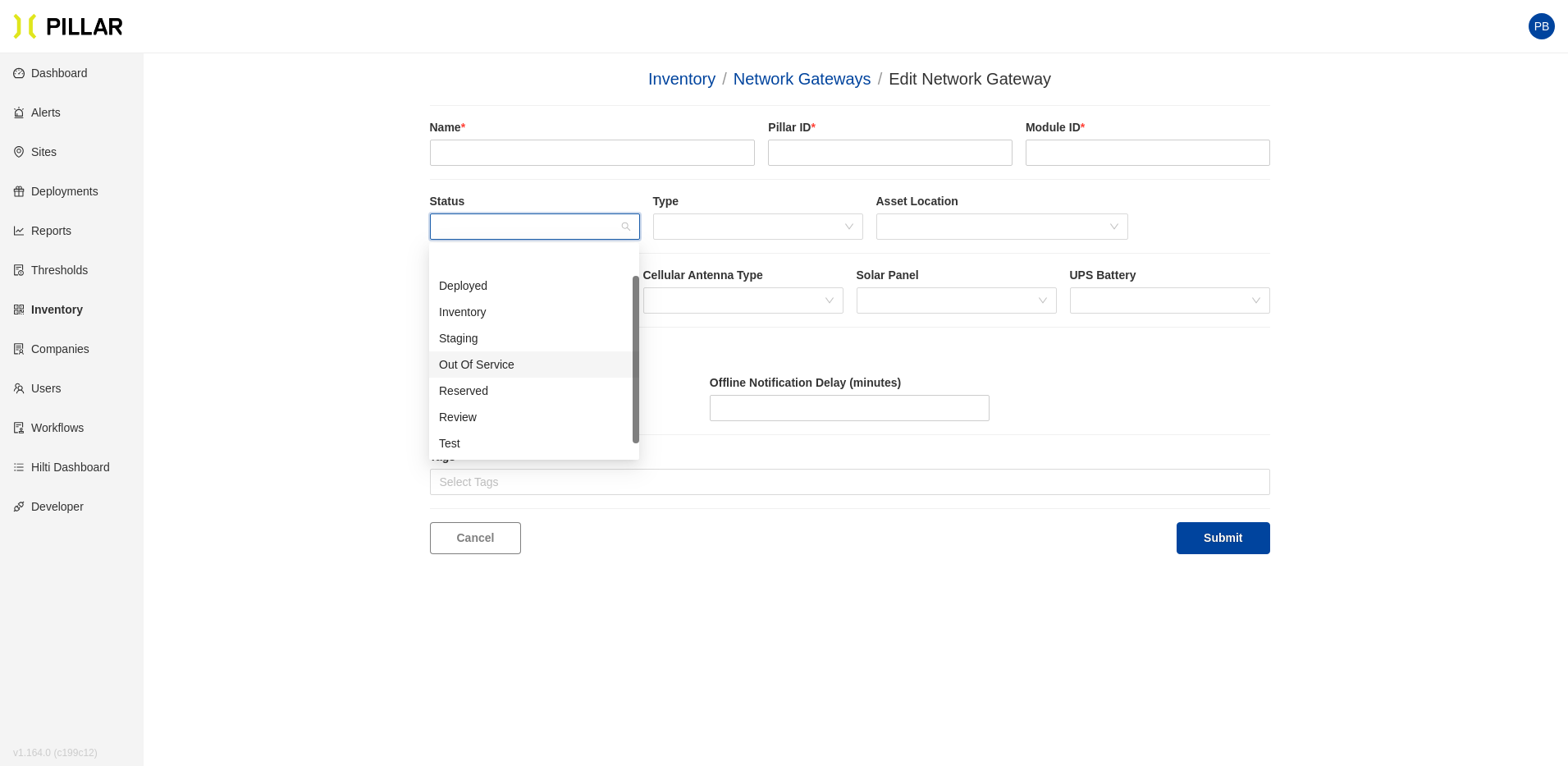
scroll to position [53, 0]
click at [331, 377] on div "Inventory / Network Gateways / Edit Network Gateway / Name * Pillar ID * Module…" at bounding box center [849, 311] width 1332 height 488
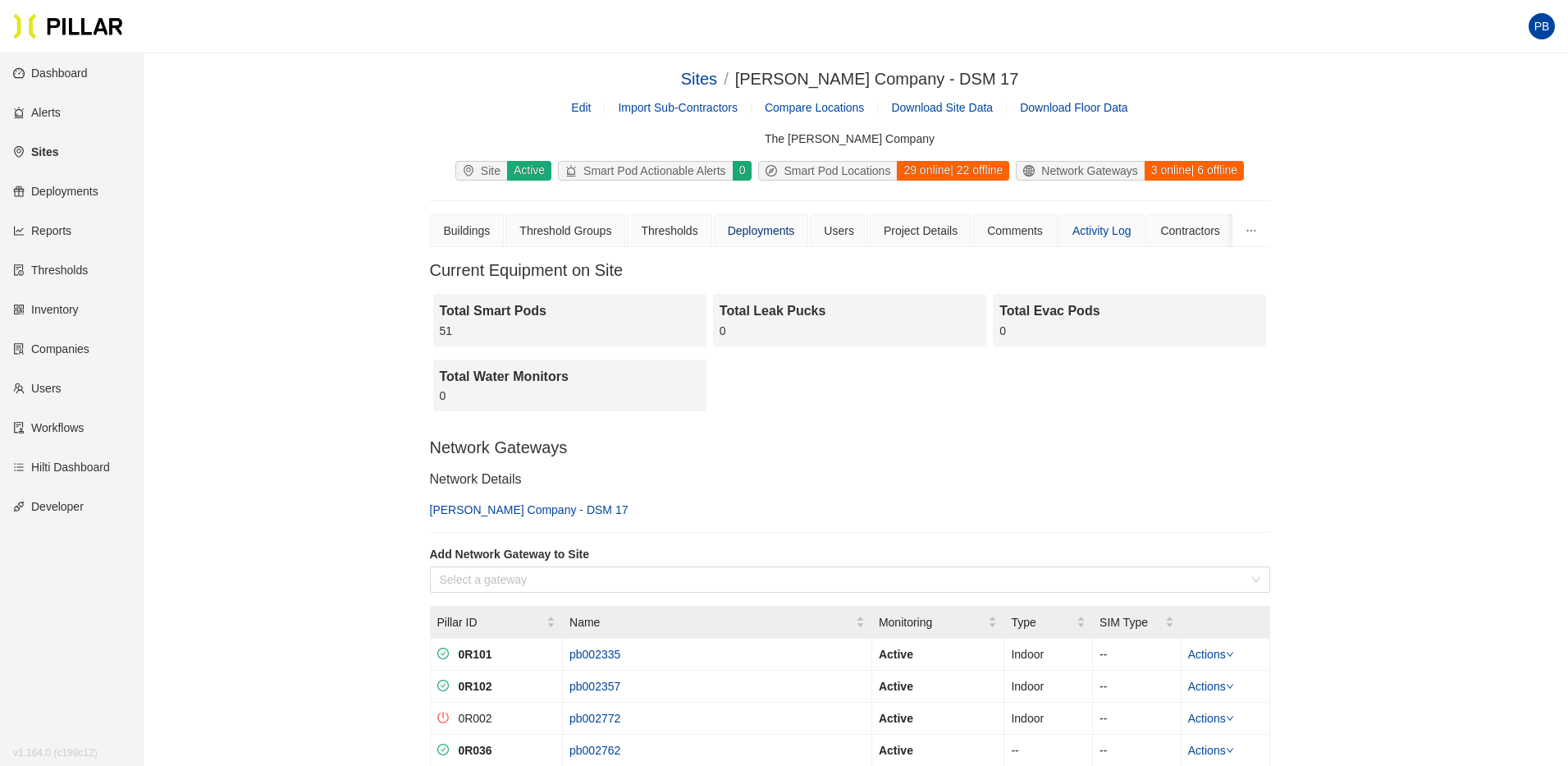
click at [775, 235] on div "Deployments" at bounding box center [761, 231] width 68 height 18
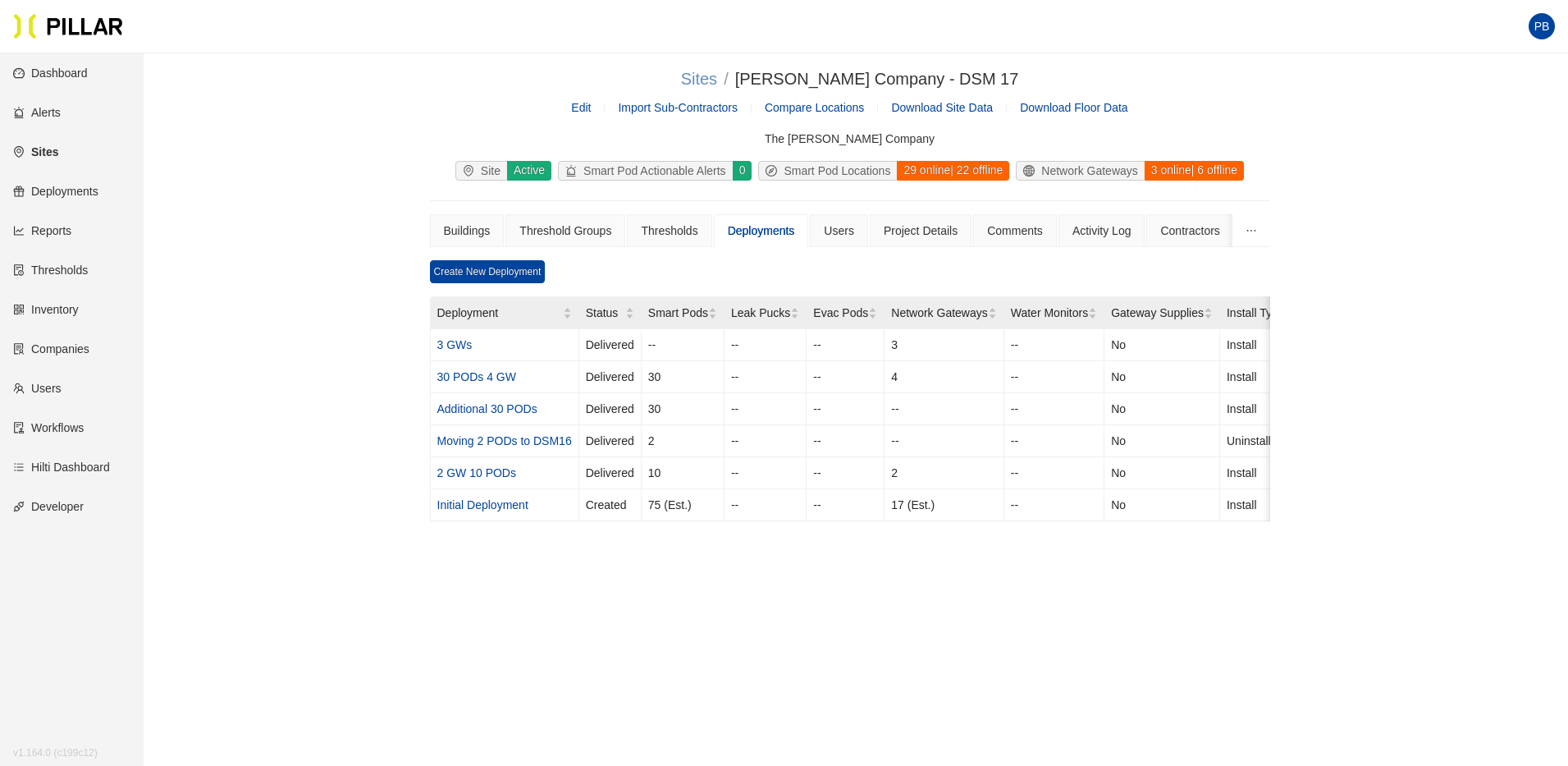
click at [717, 78] on link "Sites" at bounding box center [699, 79] width 36 height 18
